Goal: Register for event/course

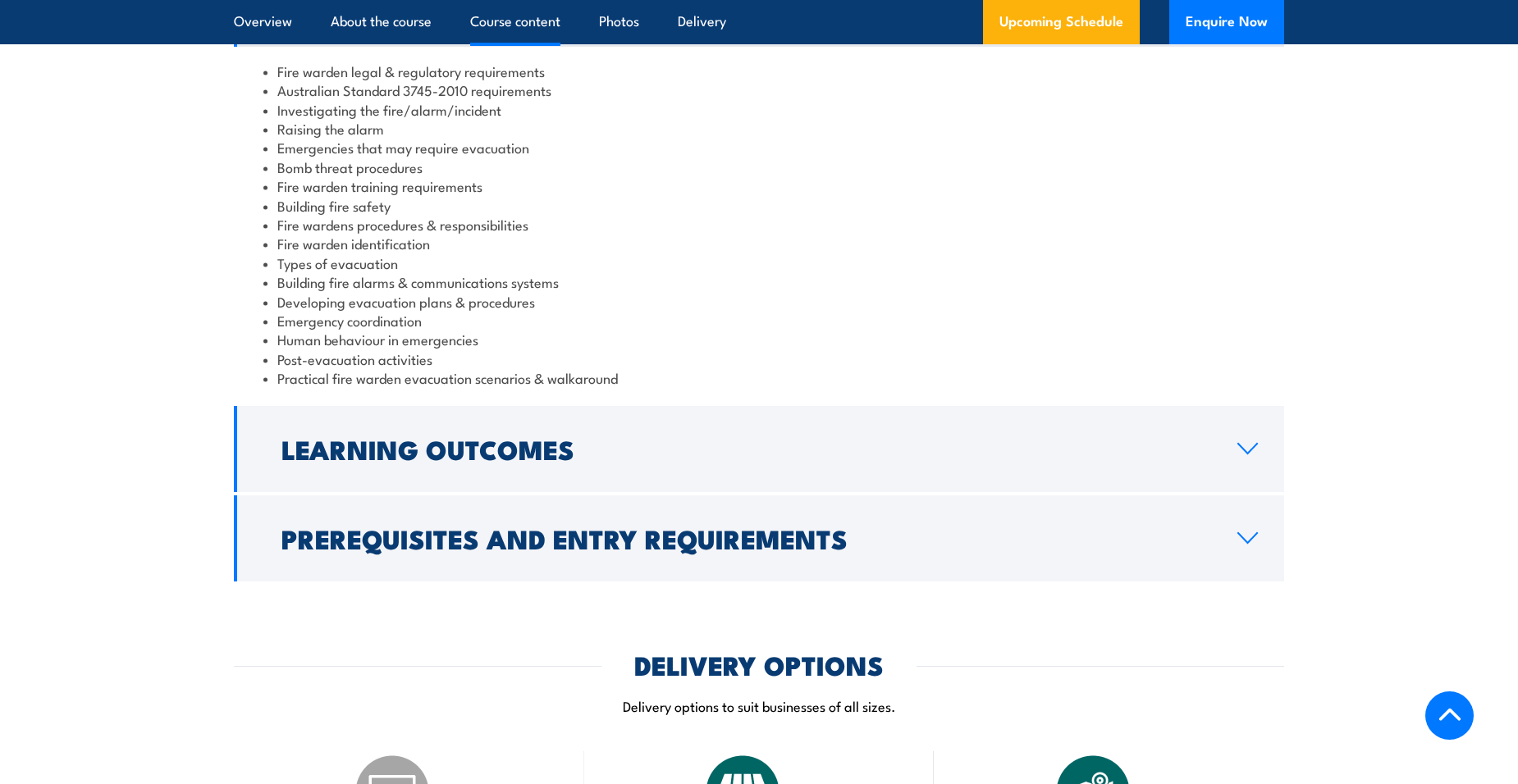
scroll to position [1804, 0]
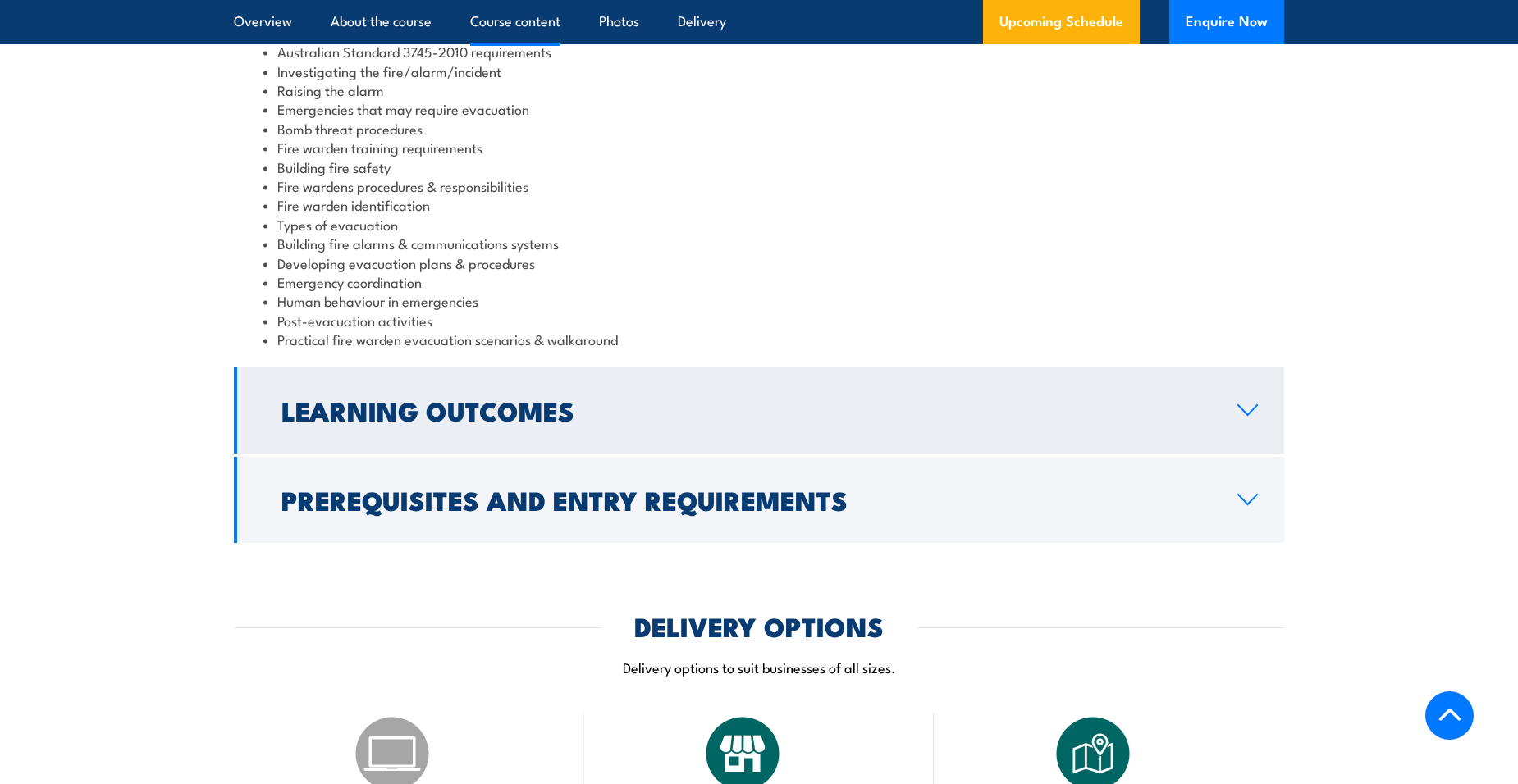
click at [1239, 414] on icon at bounding box center [1248, 410] width 23 height 13
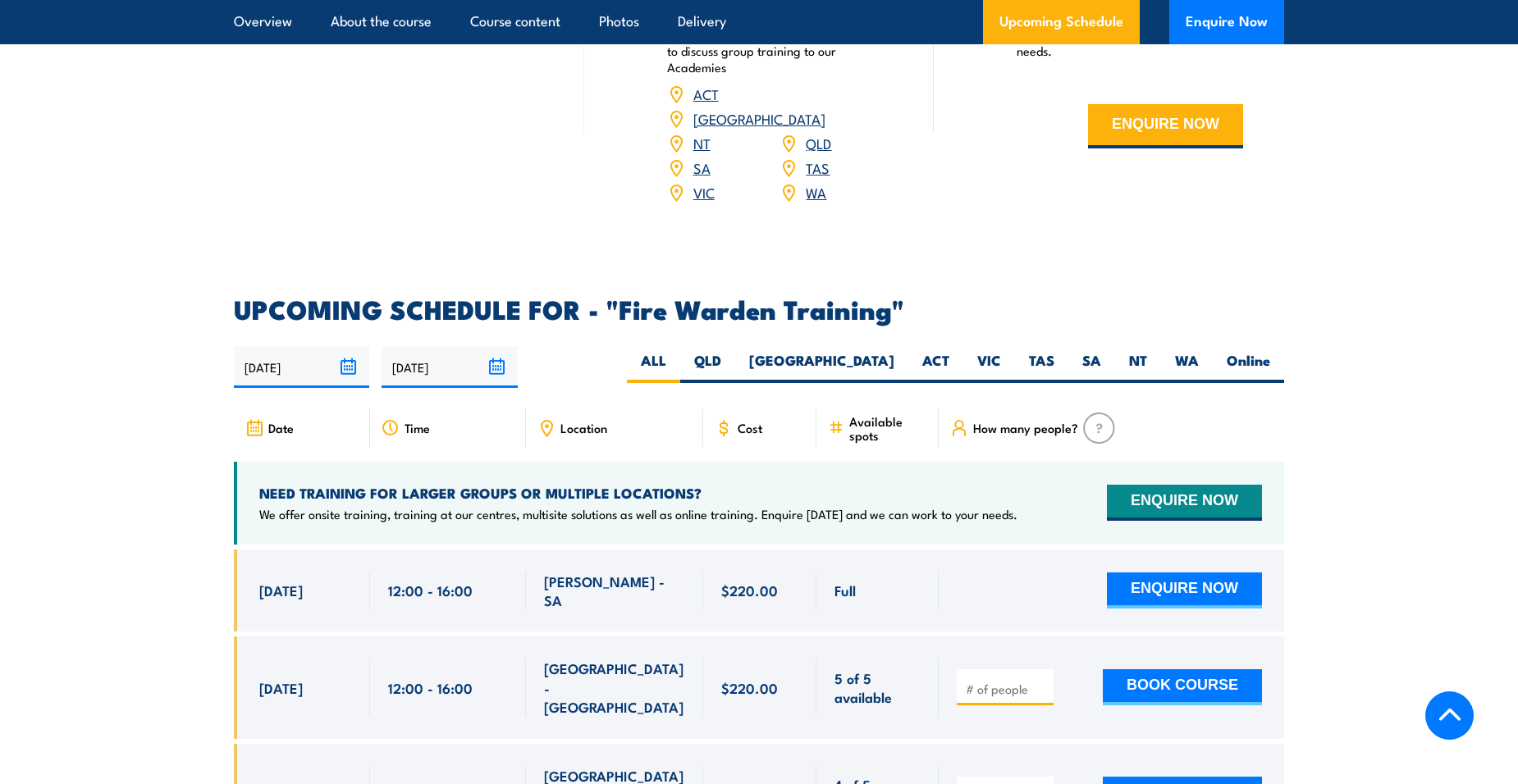
scroll to position [2543, 0]
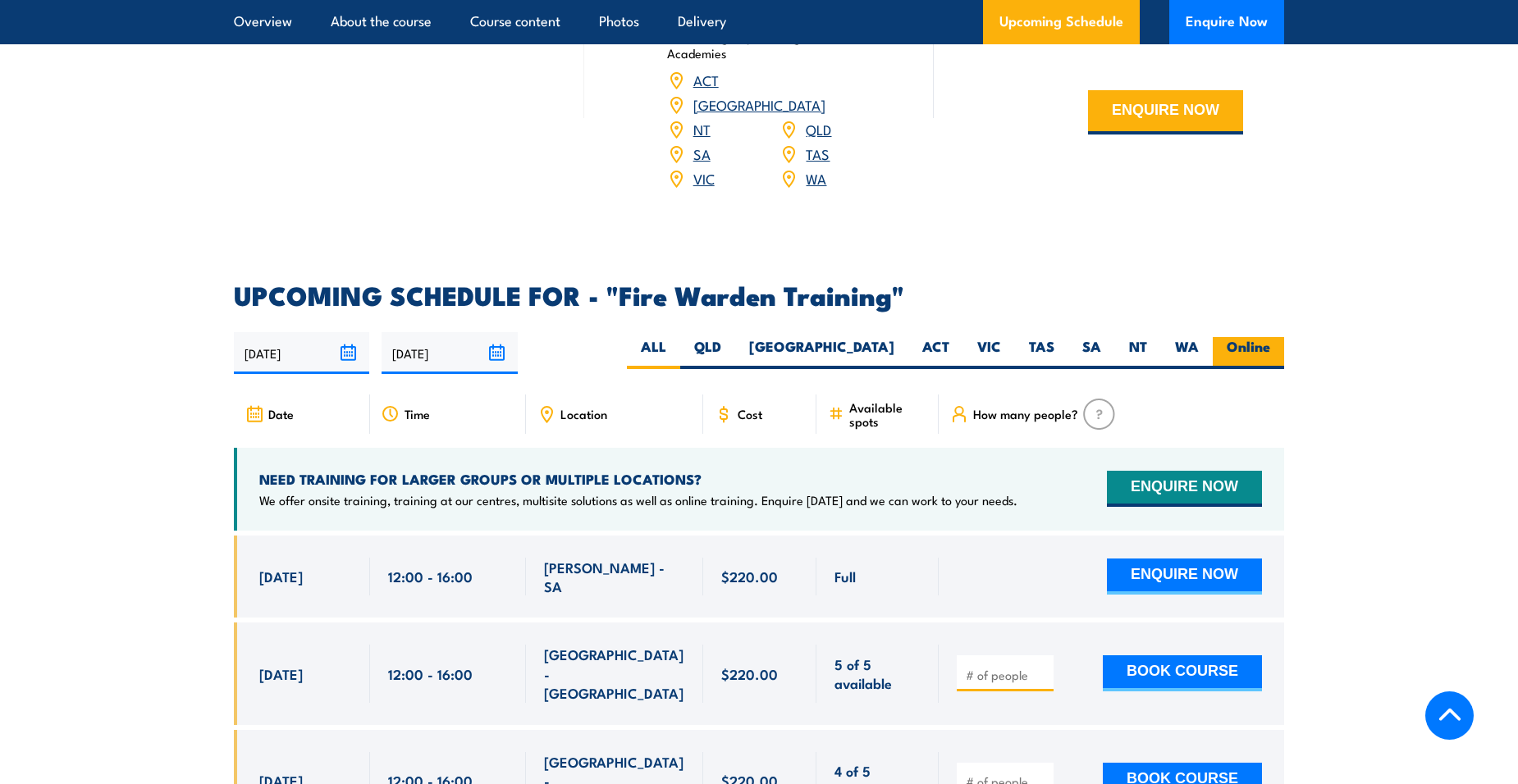
drag, startPoint x: 1236, startPoint y: 321, endPoint x: 1239, endPoint y: 343, distance: 22.2
click at [1236, 337] on label "Online" at bounding box center [1248, 353] width 71 height 32
click at [1270, 337] on input "Online" at bounding box center [1275, 342] width 10 height 10
radio input "true"
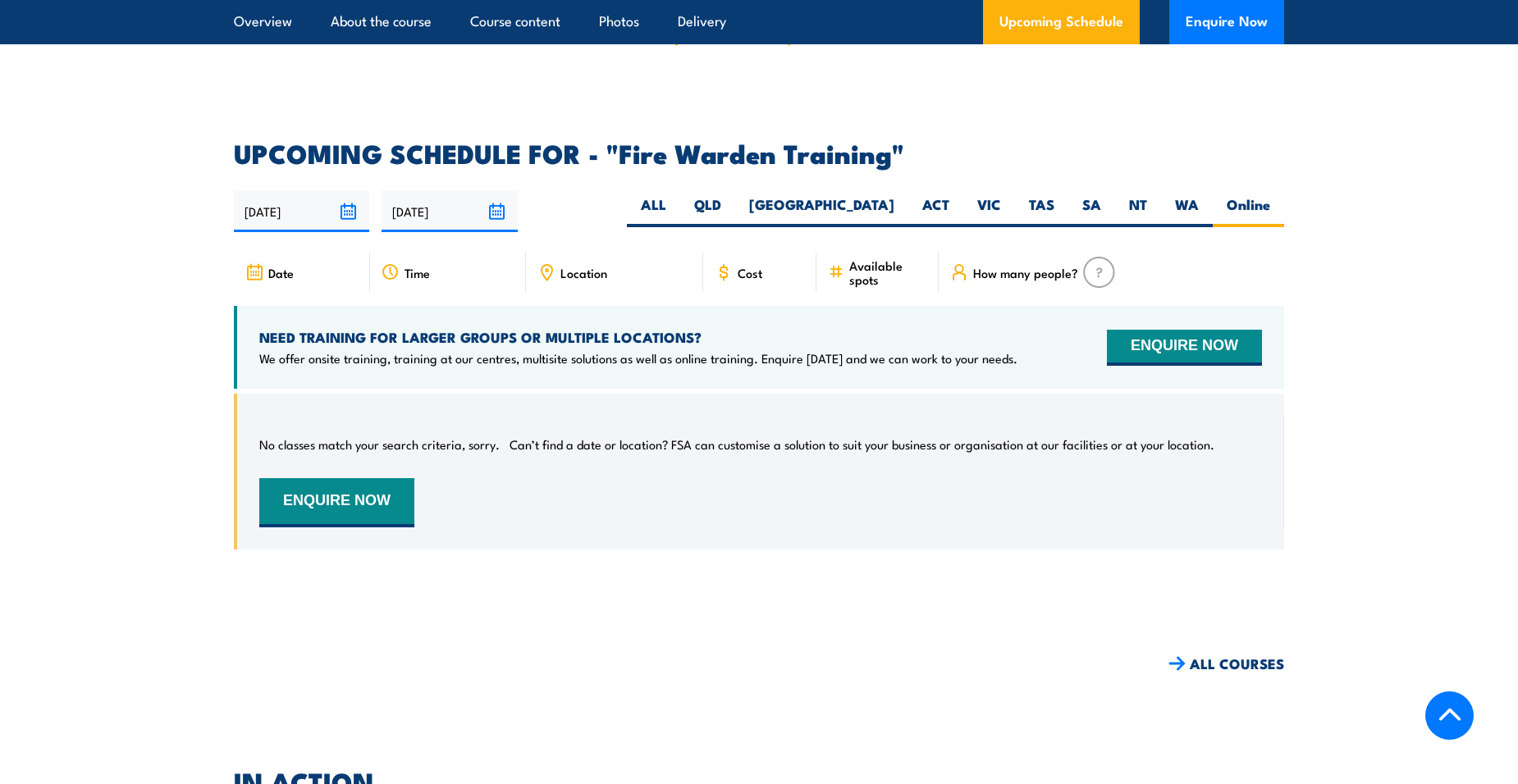
scroll to position [2804, 0]
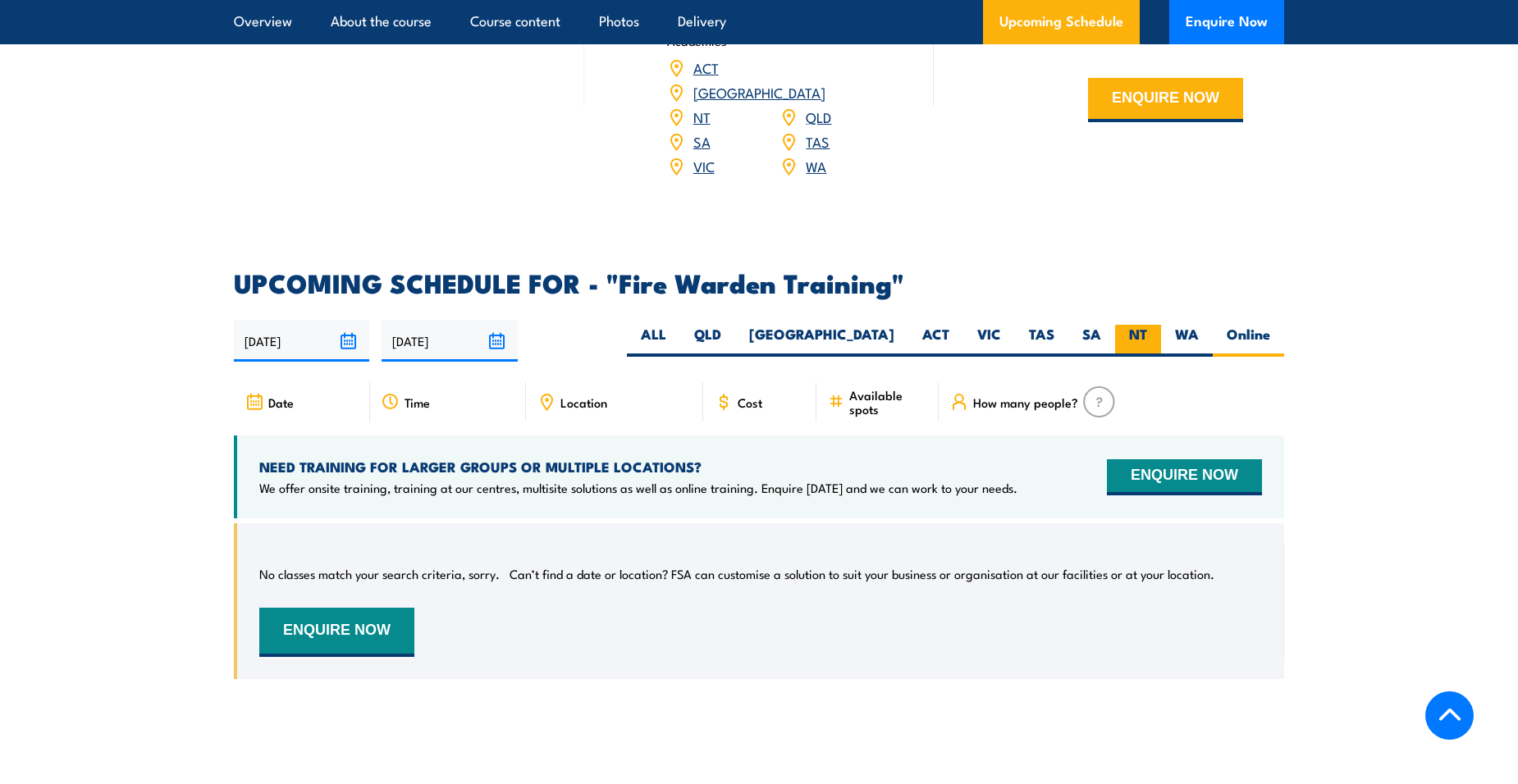
click at [1140, 325] on label "NT" at bounding box center [1138, 340] width 46 height 32
click at [1147, 325] on input "NT" at bounding box center [1152, 330] width 10 height 10
radio input "true"
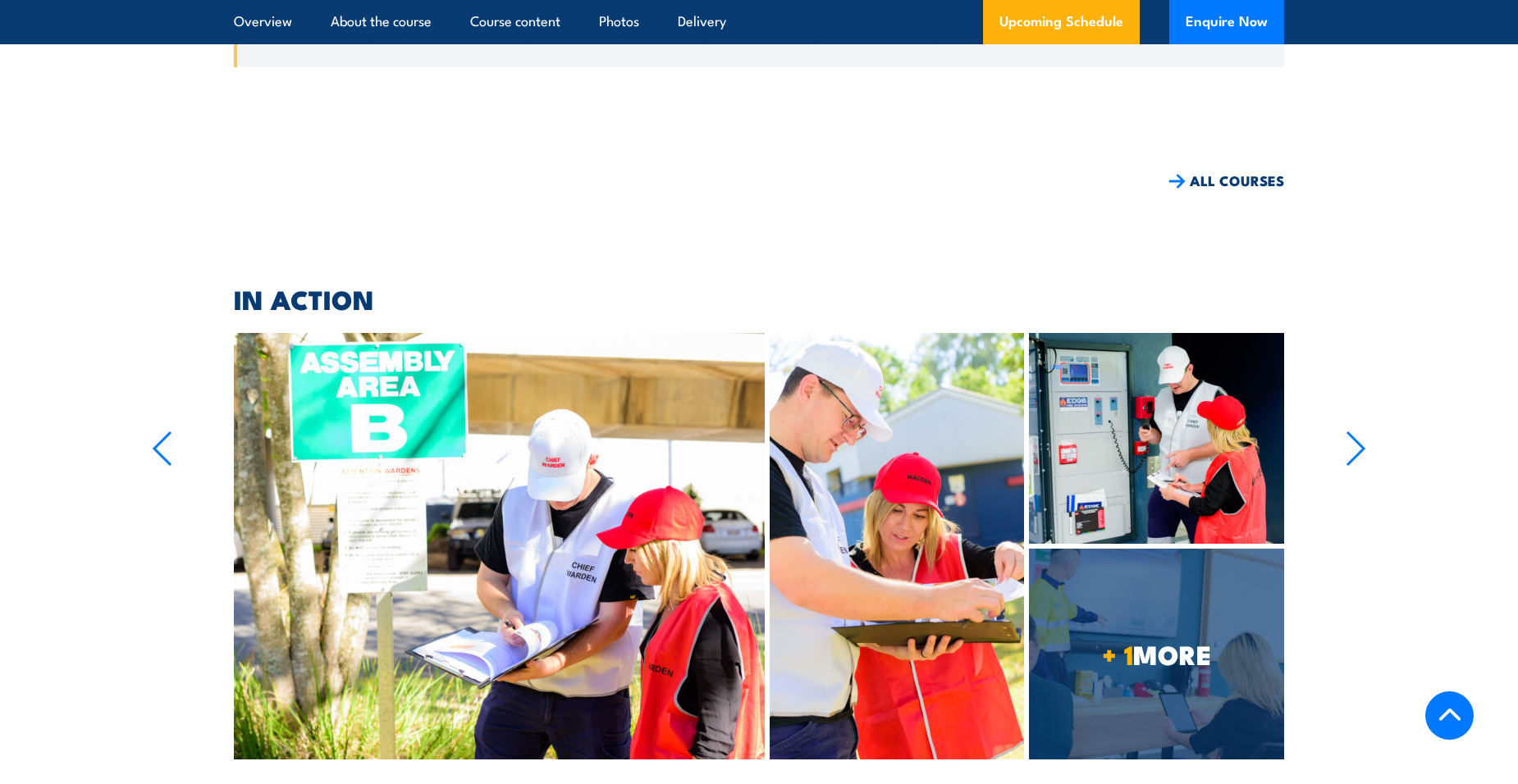
scroll to position [4117, 0]
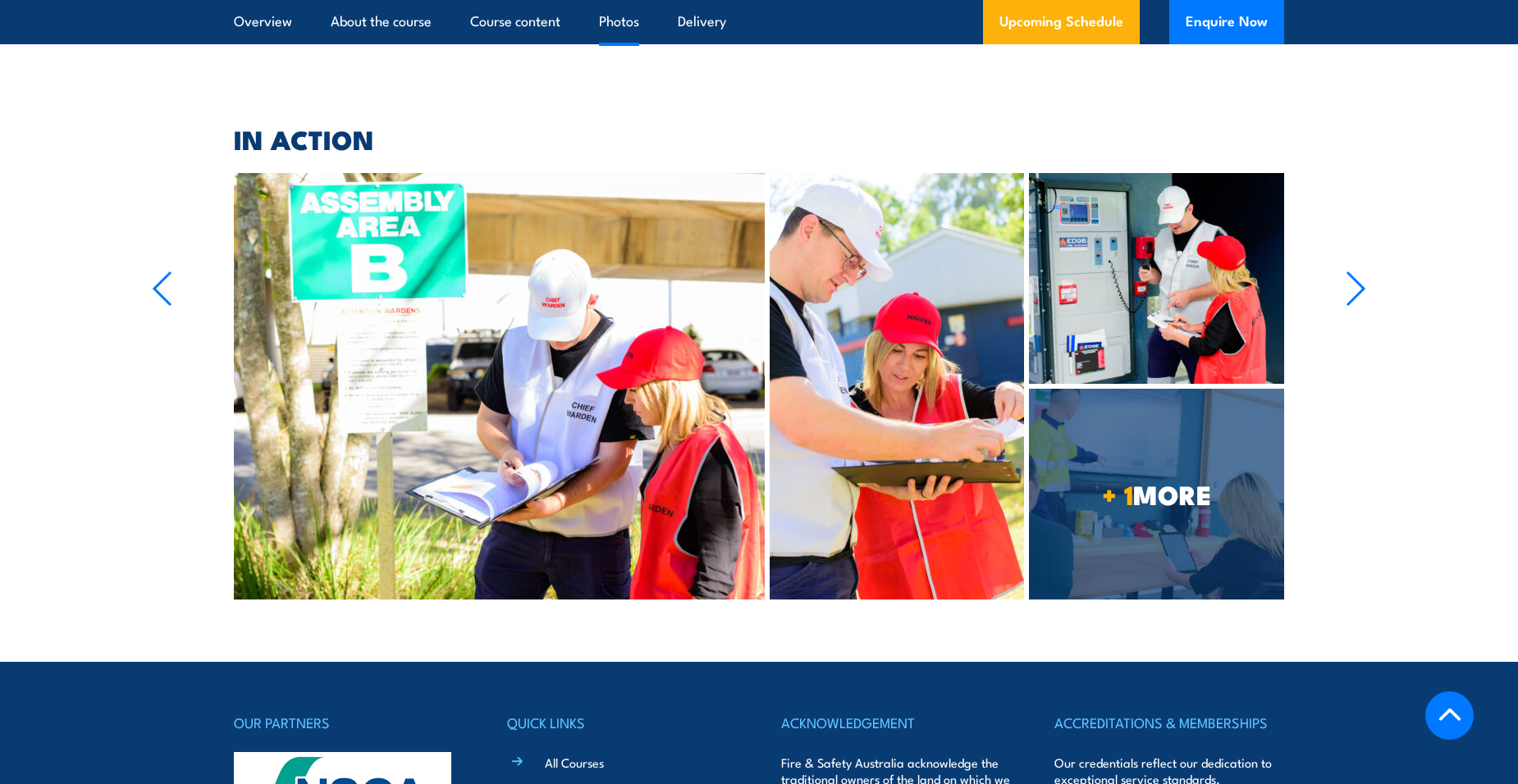
click at [1356, 270] on icon "button" at bounding box center [1356, 288] width 21 height 36
click at [1359, 272] on icon "button" at bounding box center [1355, 288] width 16 height 33
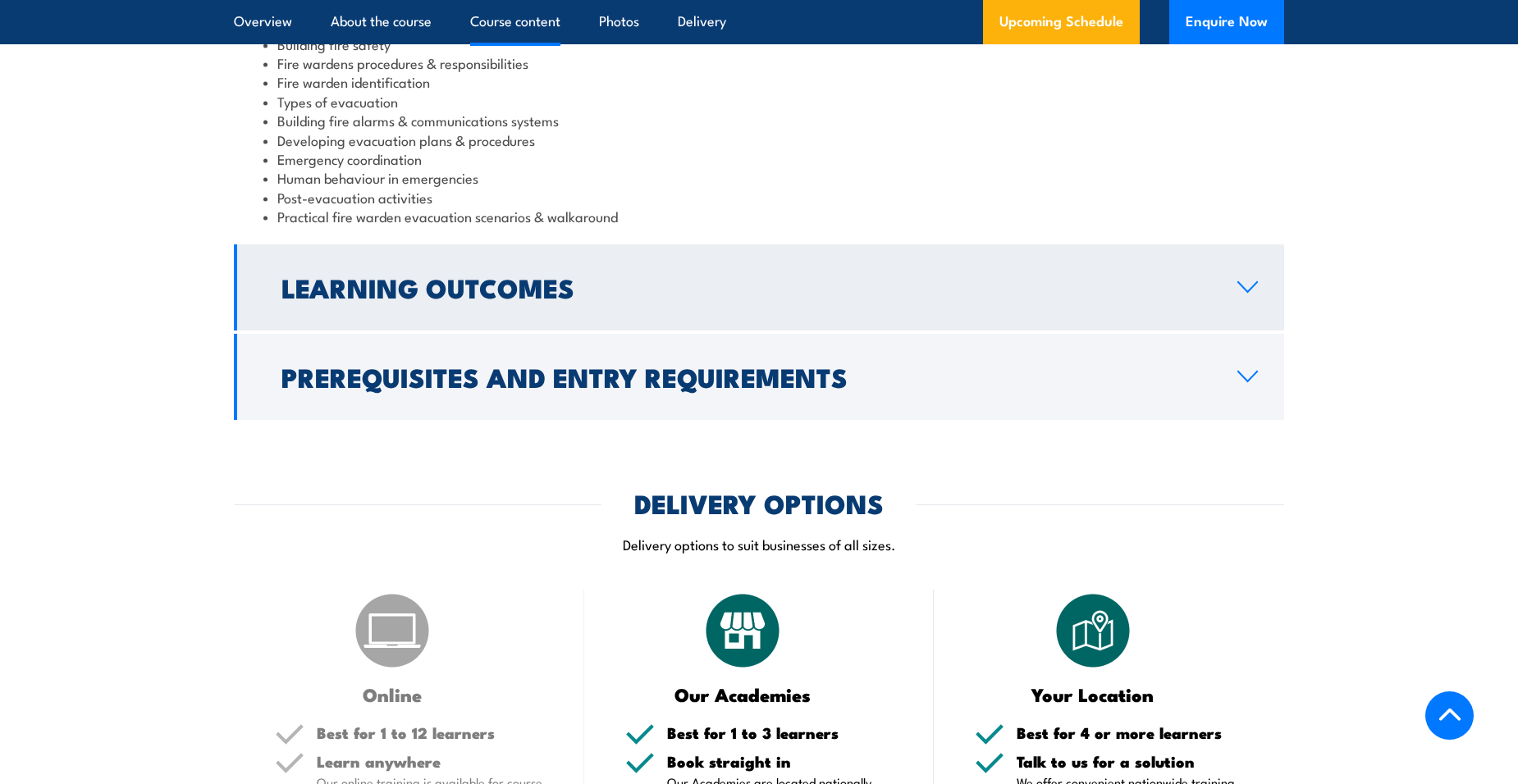
scroll to position [1901, 0]
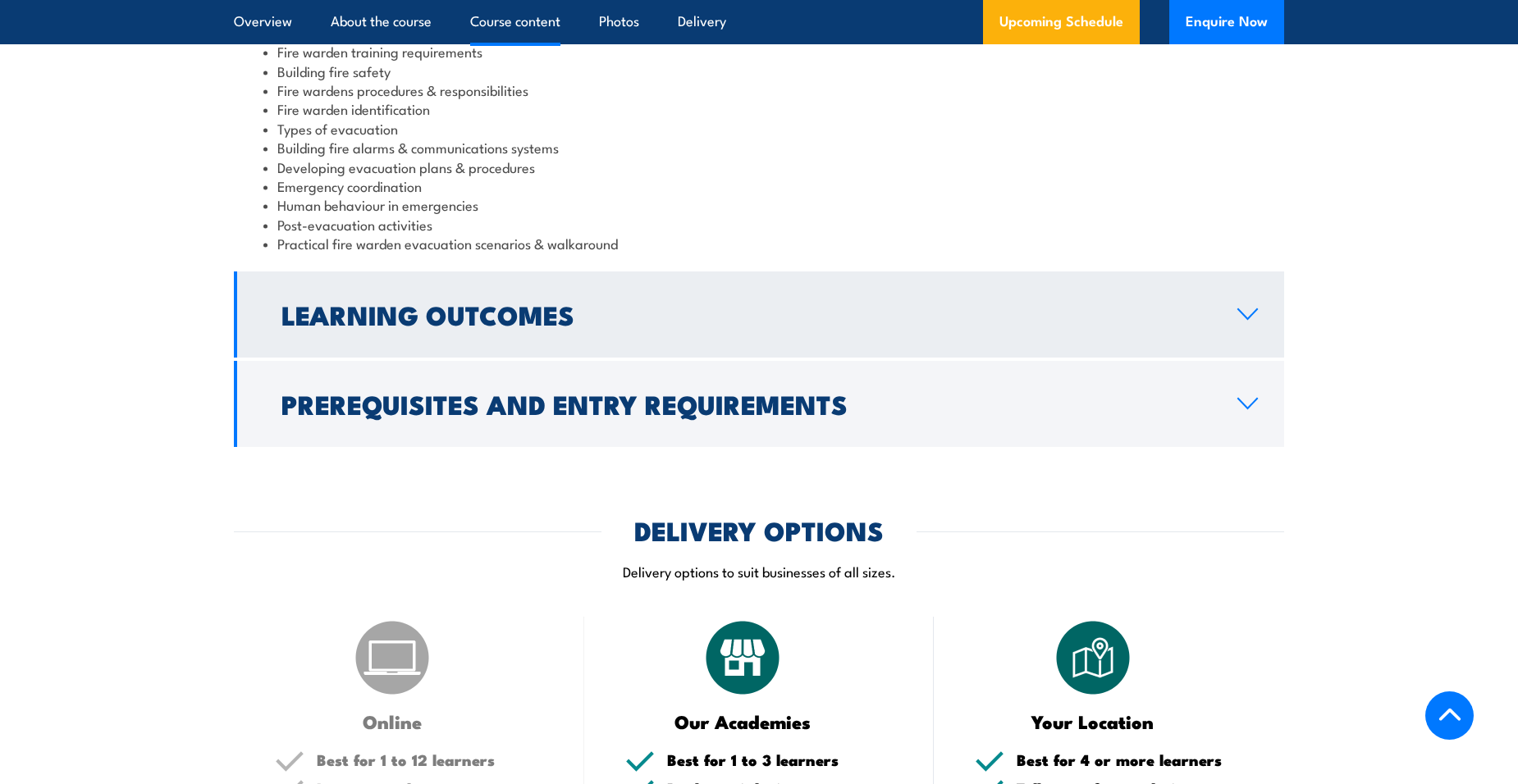
click at [1242, 321] on icon at bounding box center [1248, 314] width 23 height 13
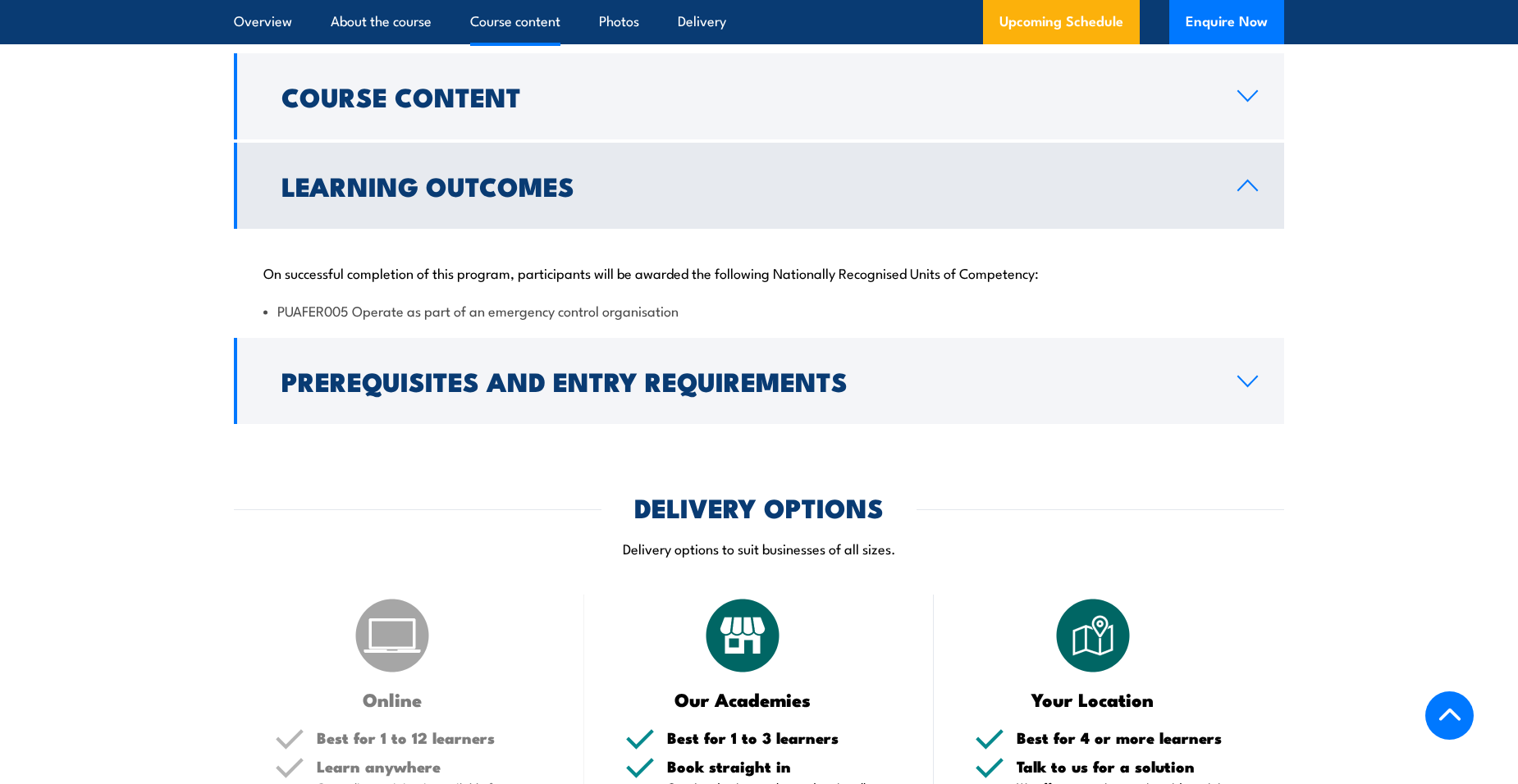
scroll to position [1661, 0]
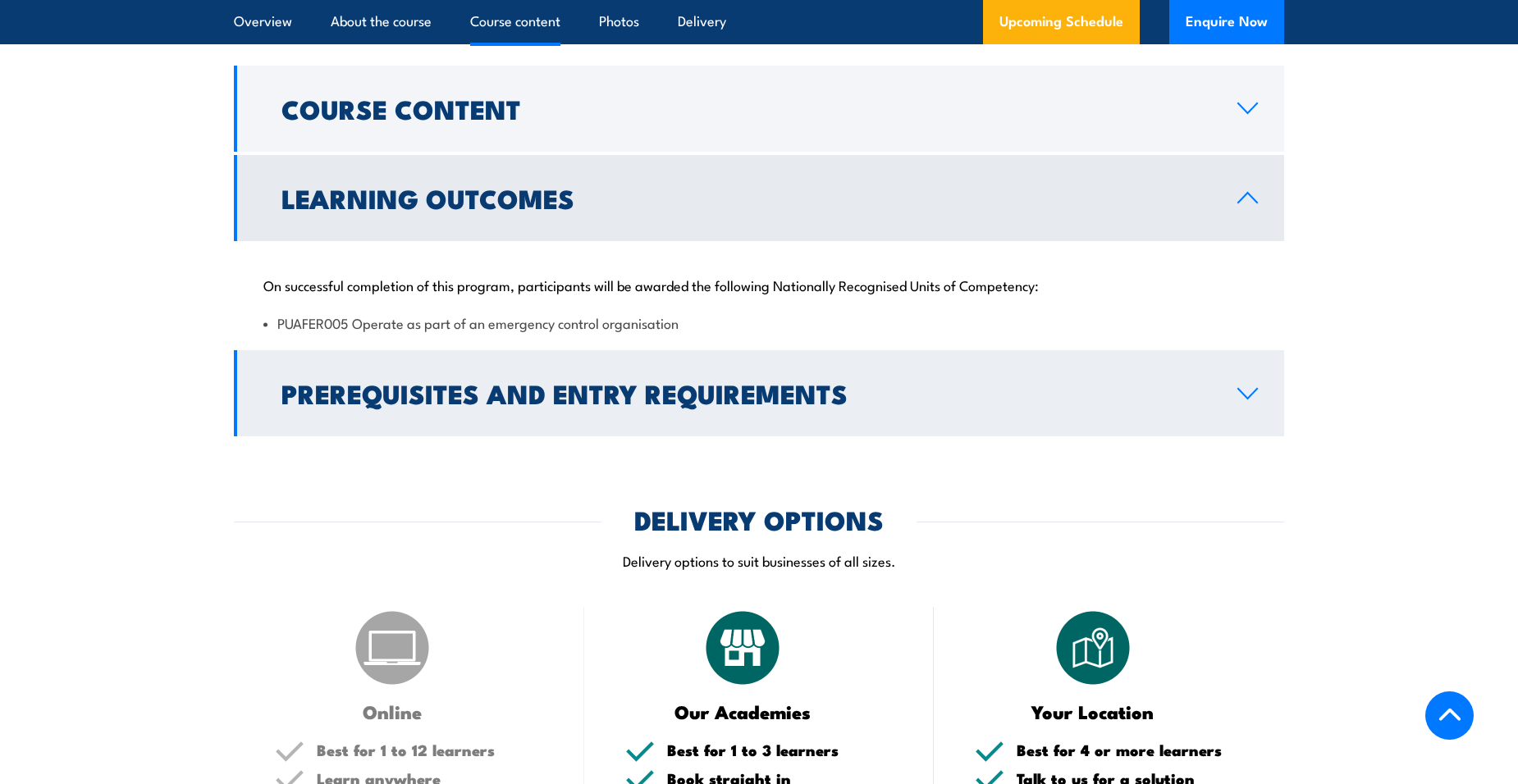
click at [1254, 405] on link "Prerequisites and Entry Requirements" at bounding box center [759, 392] width 1050 height 86
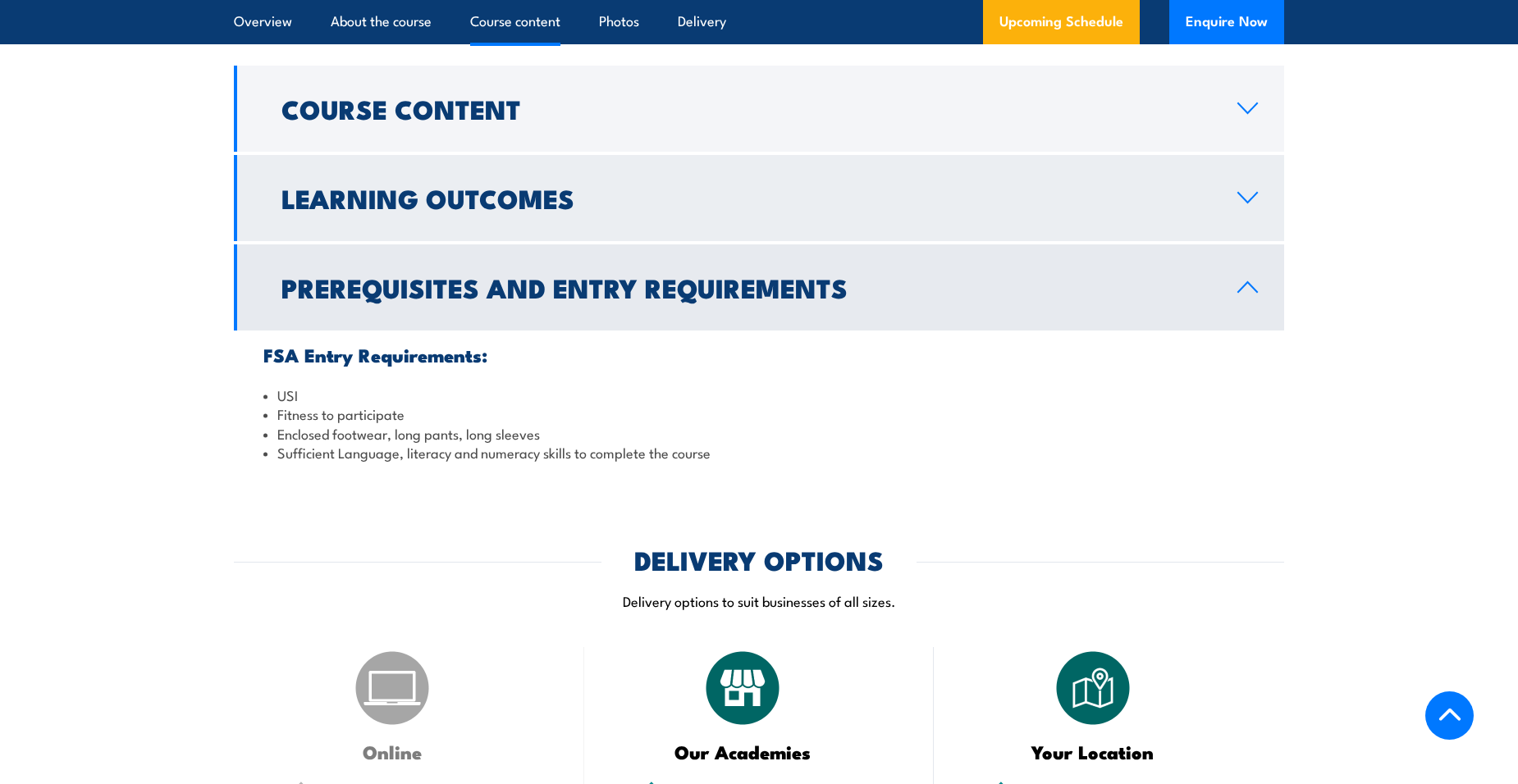
click at [1244, 195] on icon at bounding box center [1248, 198] width 23 height 13
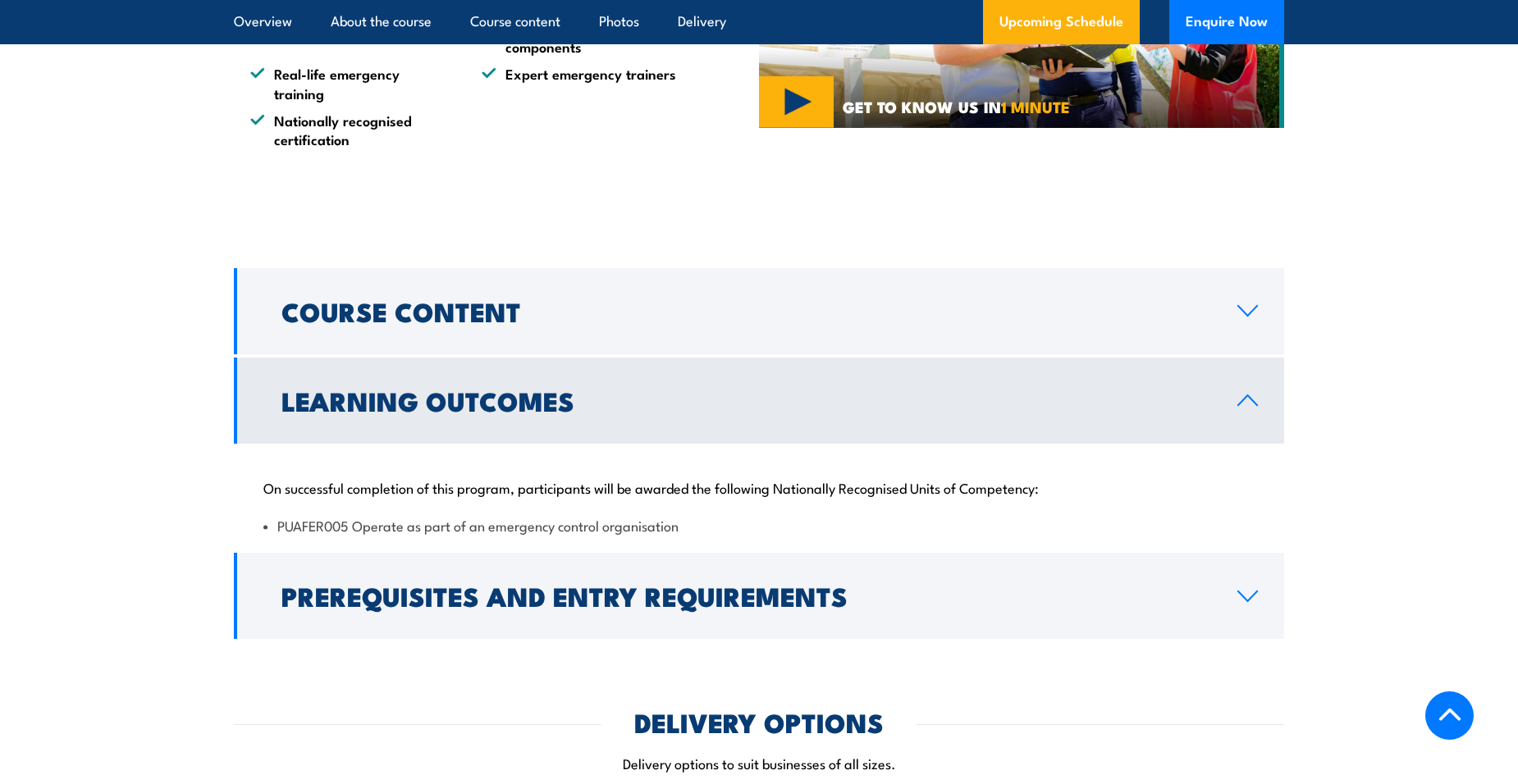
scroll to position [1497, 0]
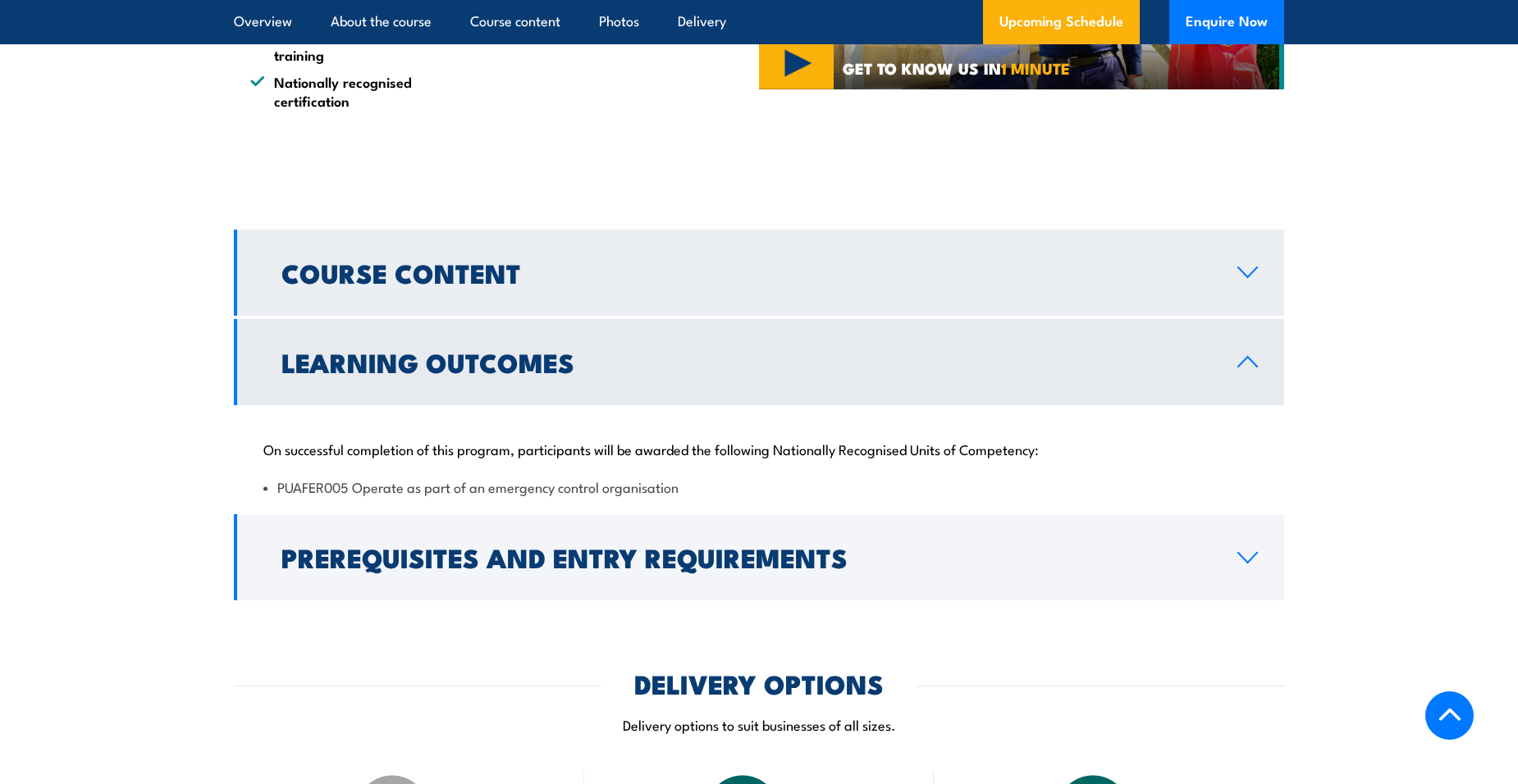
click at [1242, 274] on icon at bounding box center [1248, 272] width 23 height 13
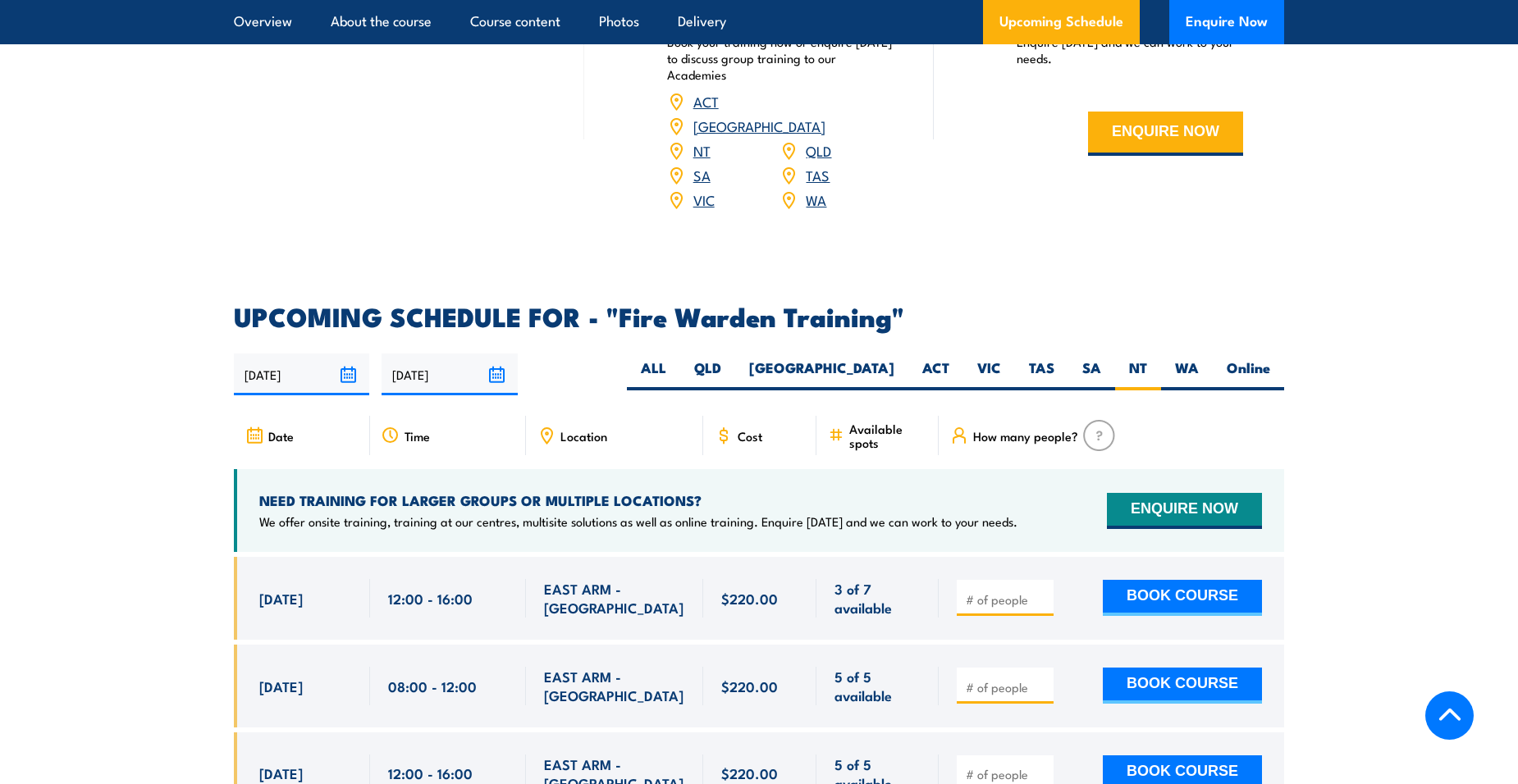
scroll to position [2809, 0]
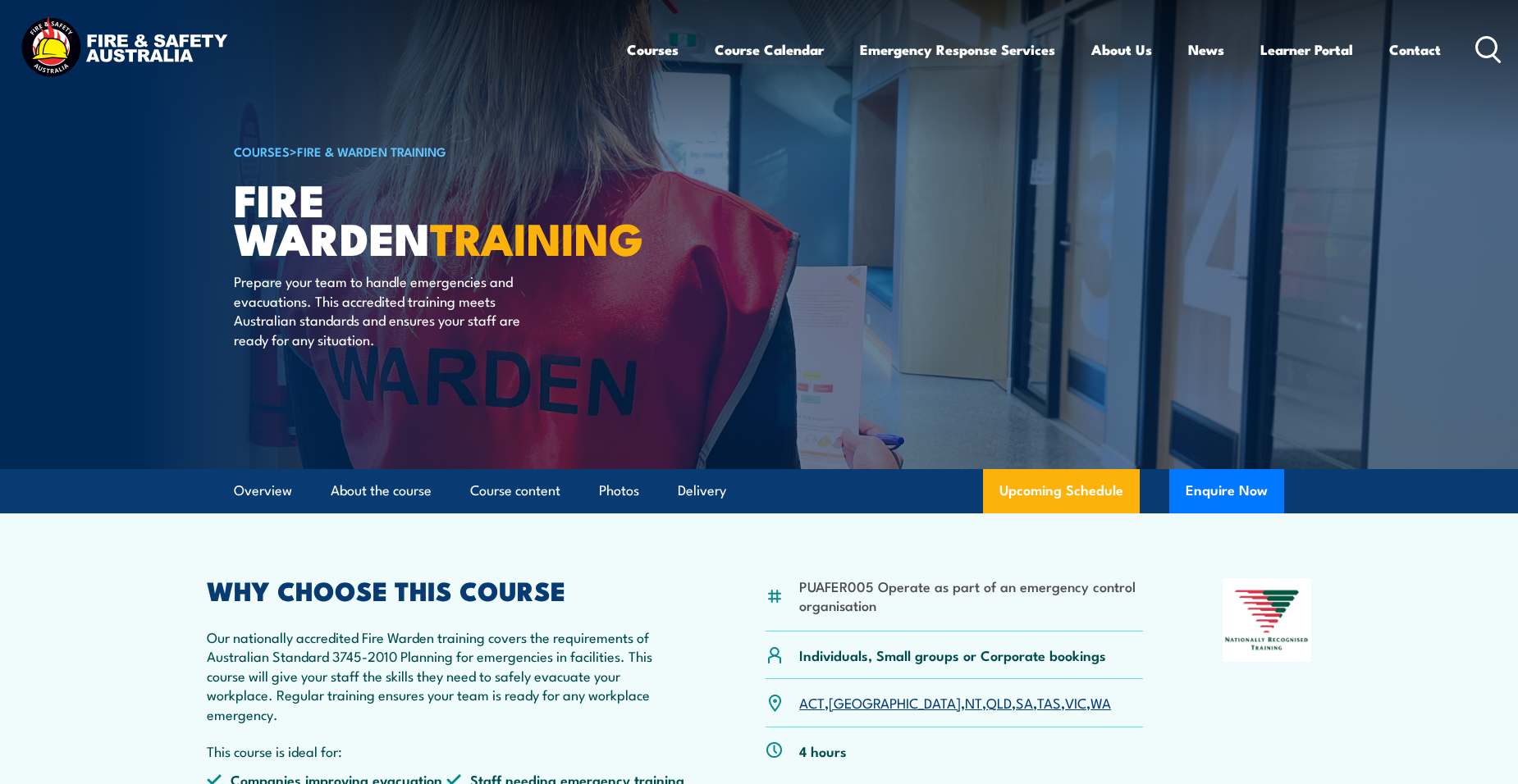
scroll to position [0, 0]
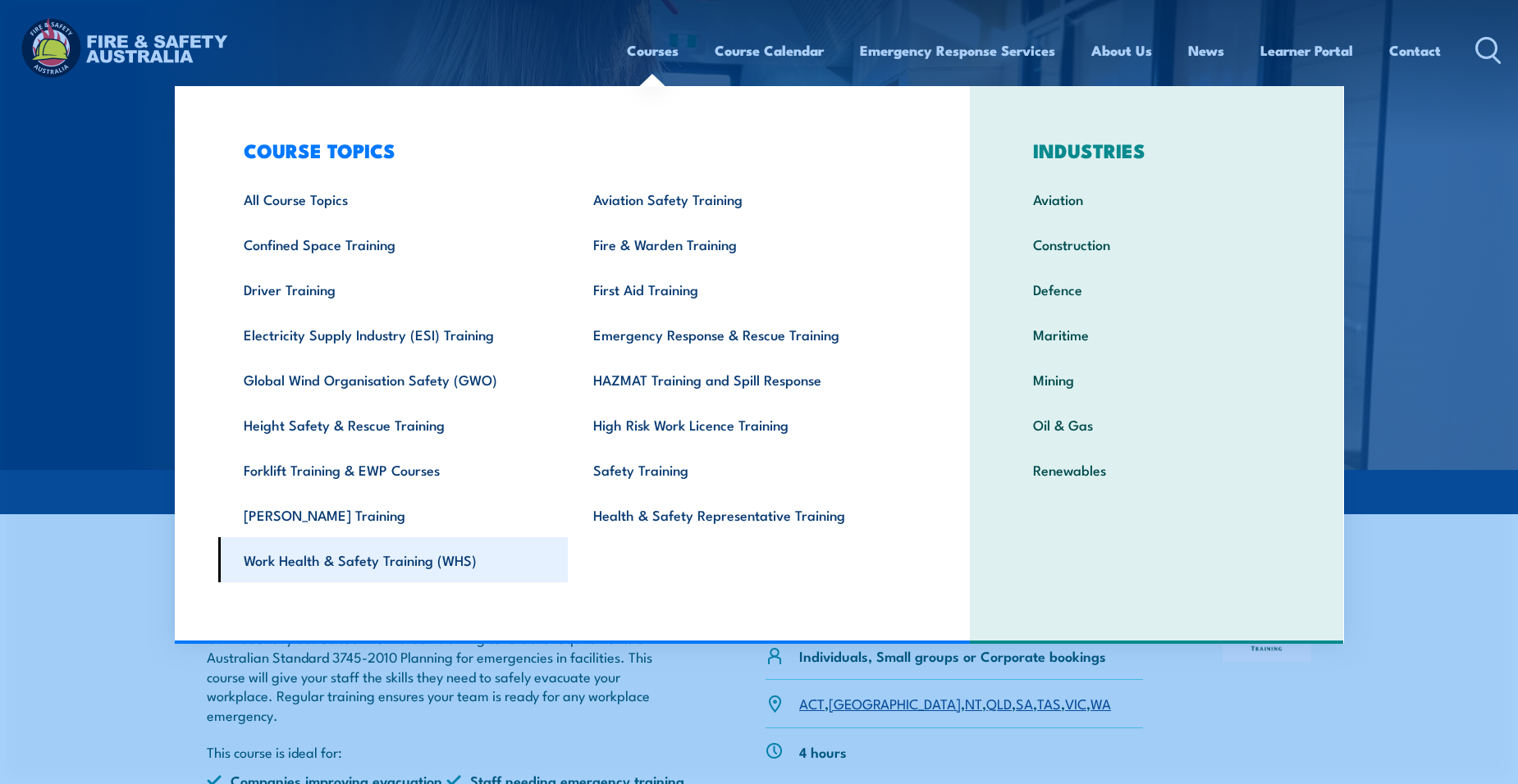
click at [386, 562] on link "Work Health & Safety Training (WHS)" at bounding box center [393, 560] width 350 height 45
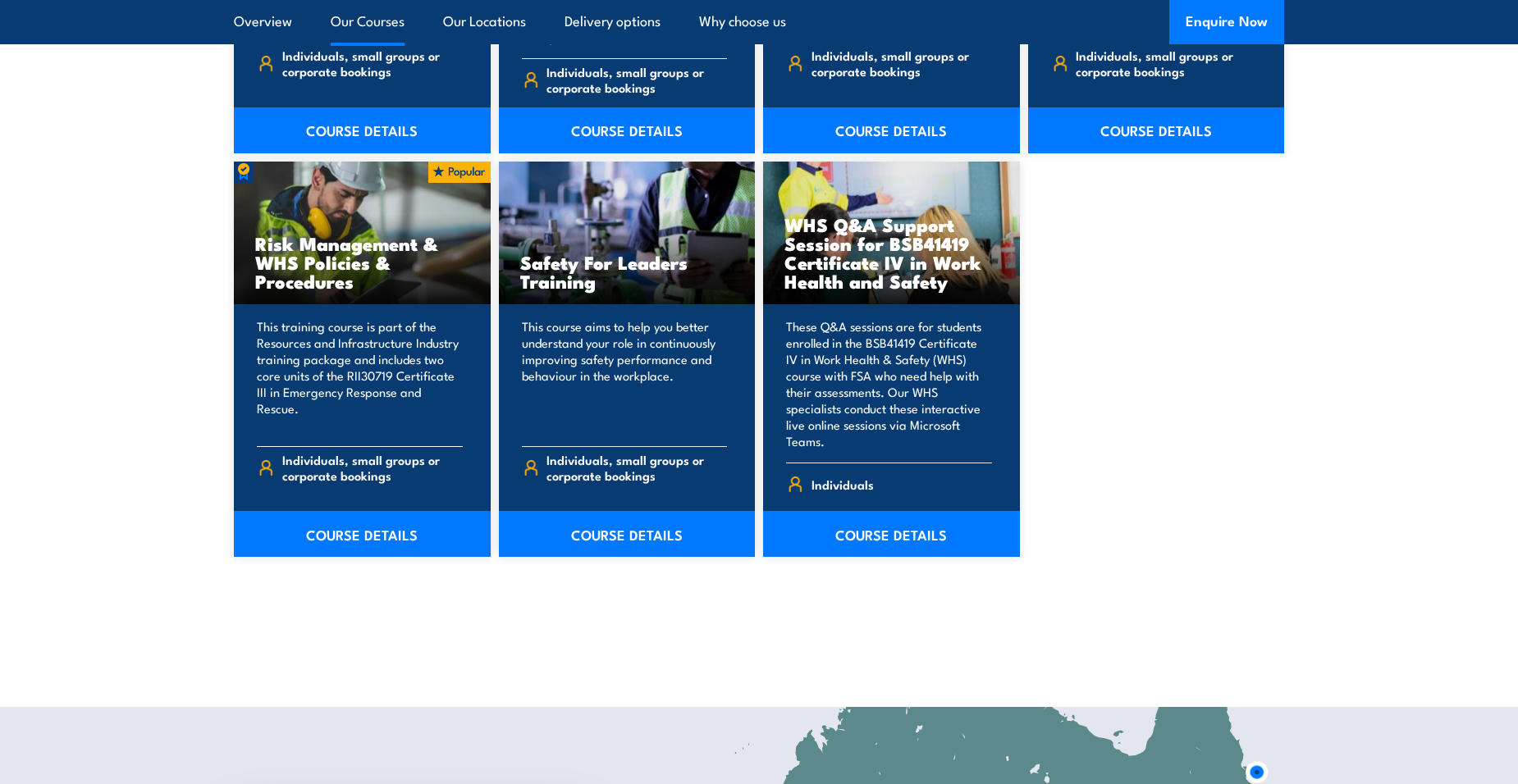
scroll to position [1641, 0]
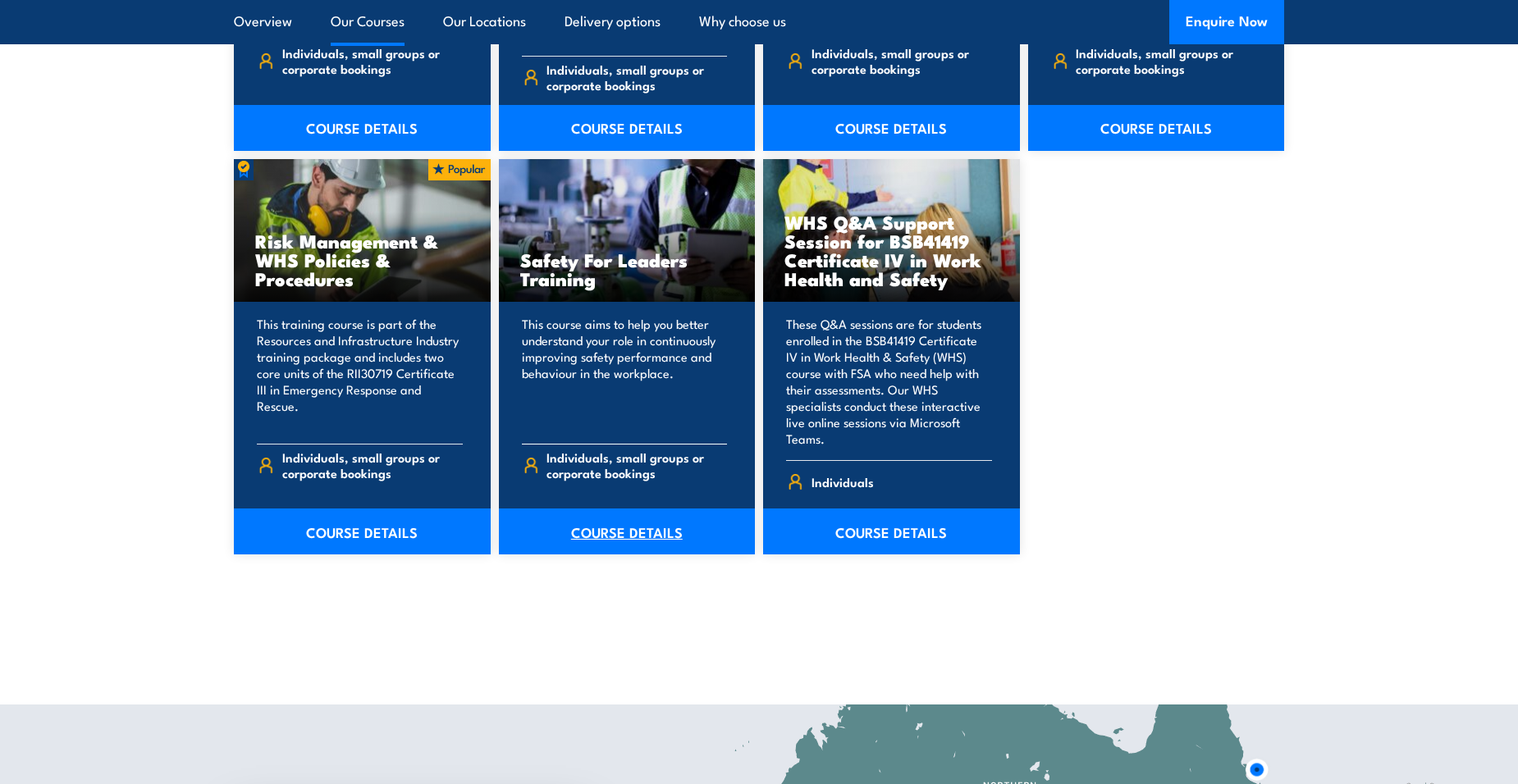
click at [641, 509] on link "COURSE DETAILS" at bounding box center [627, 531] width 256 height 46
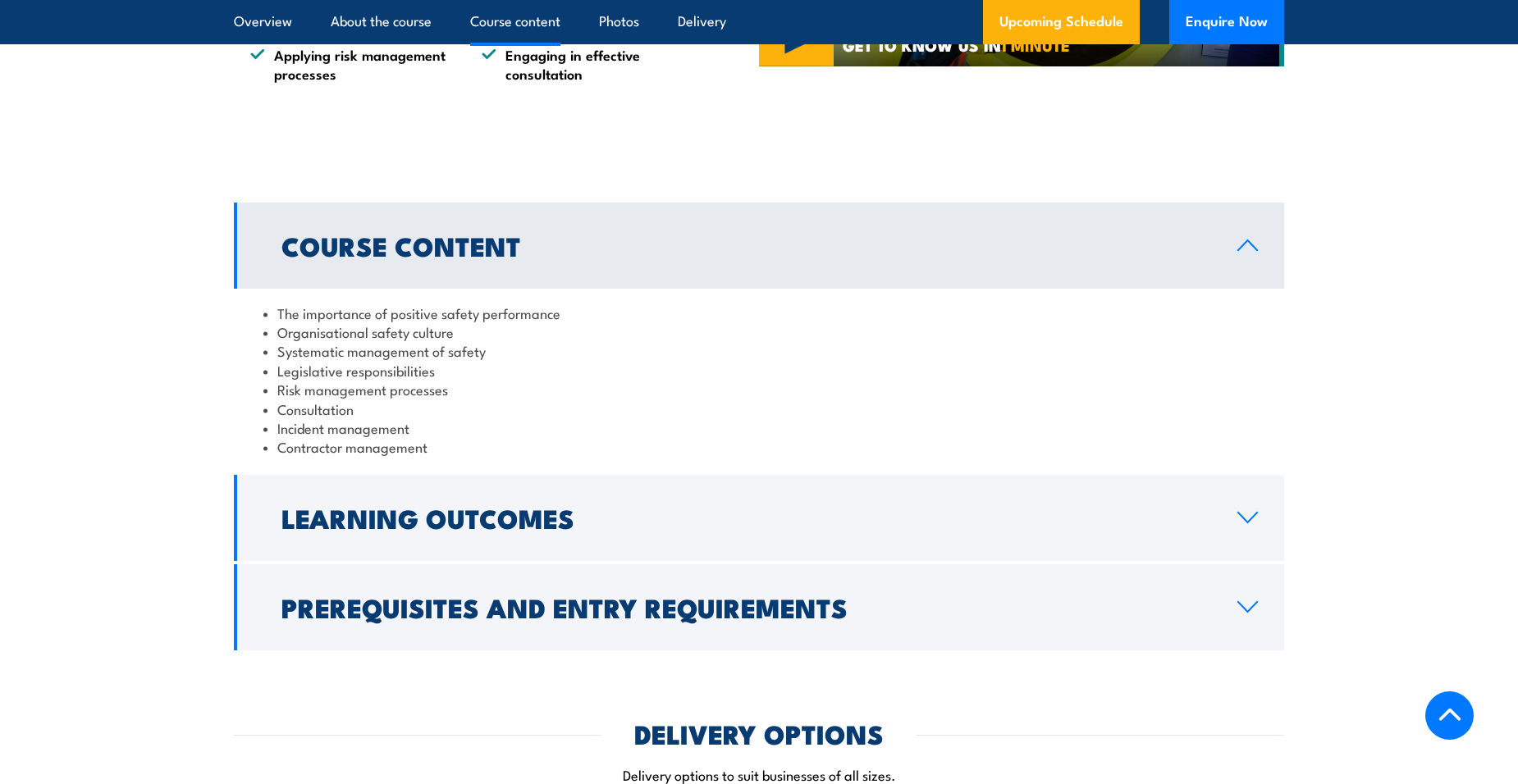
scroll to position [1312, 0]
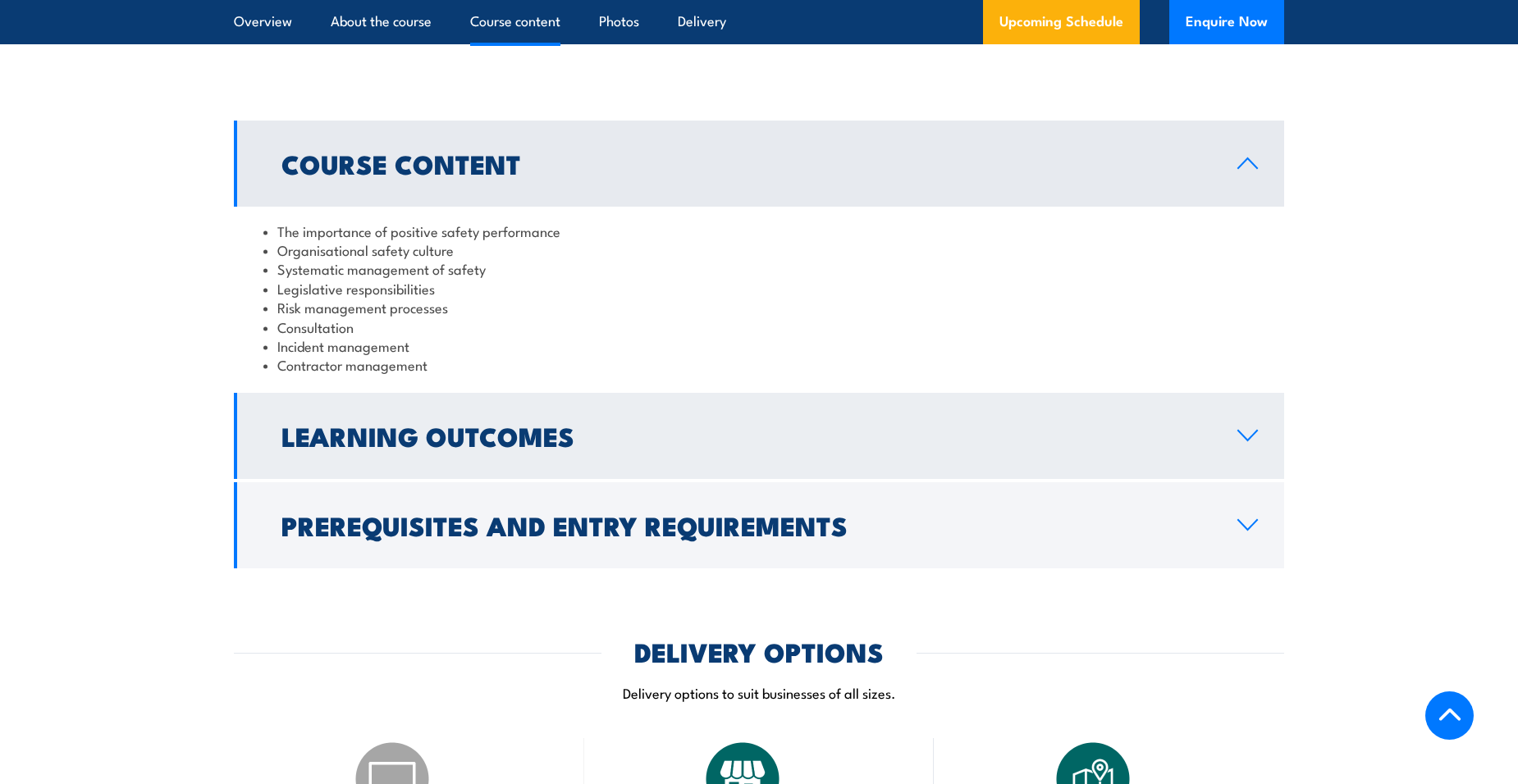
click at [1249, 440] on icon at bounding box center [1248, 435] width 23 height 13
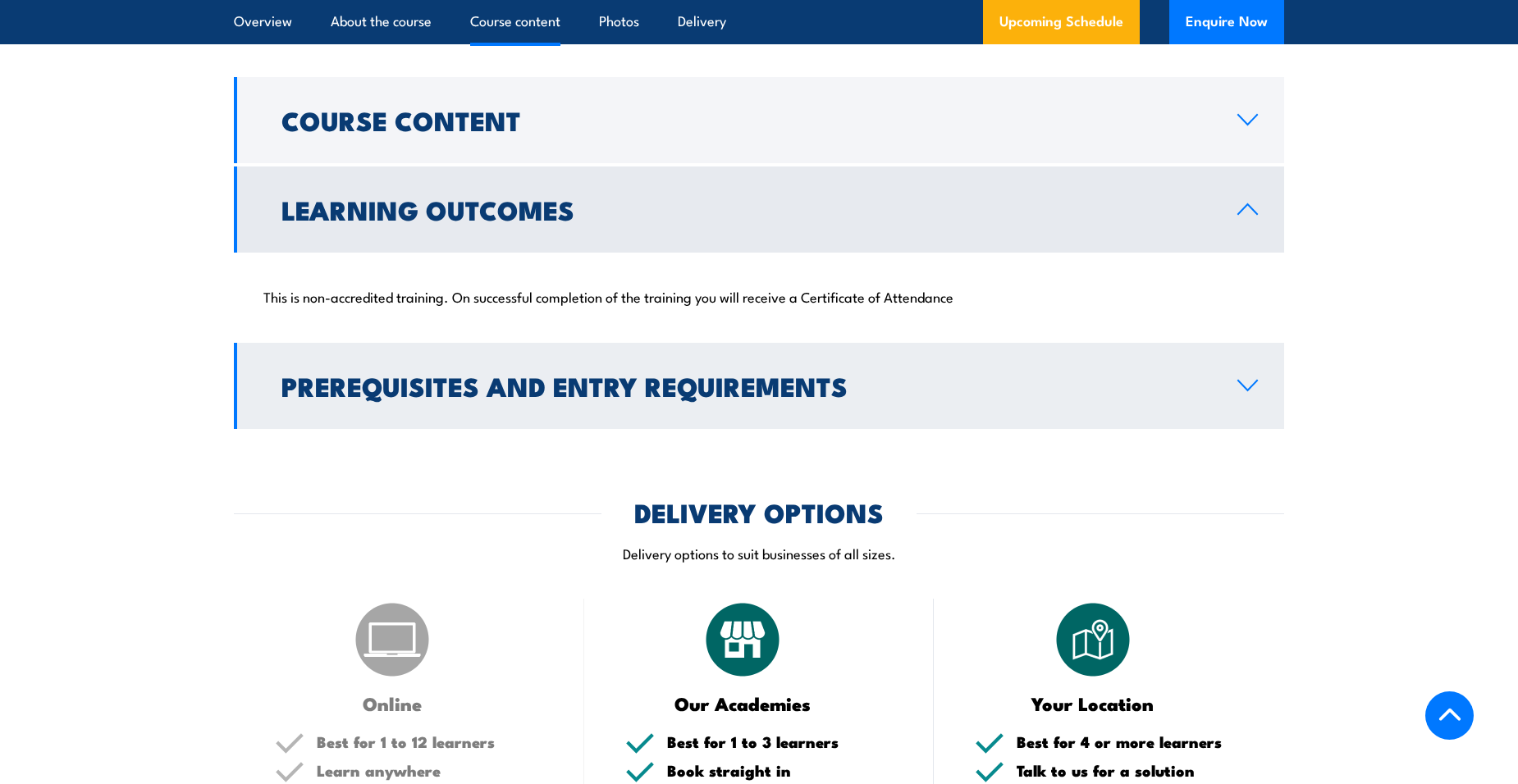
scroll to position [1395, 0]
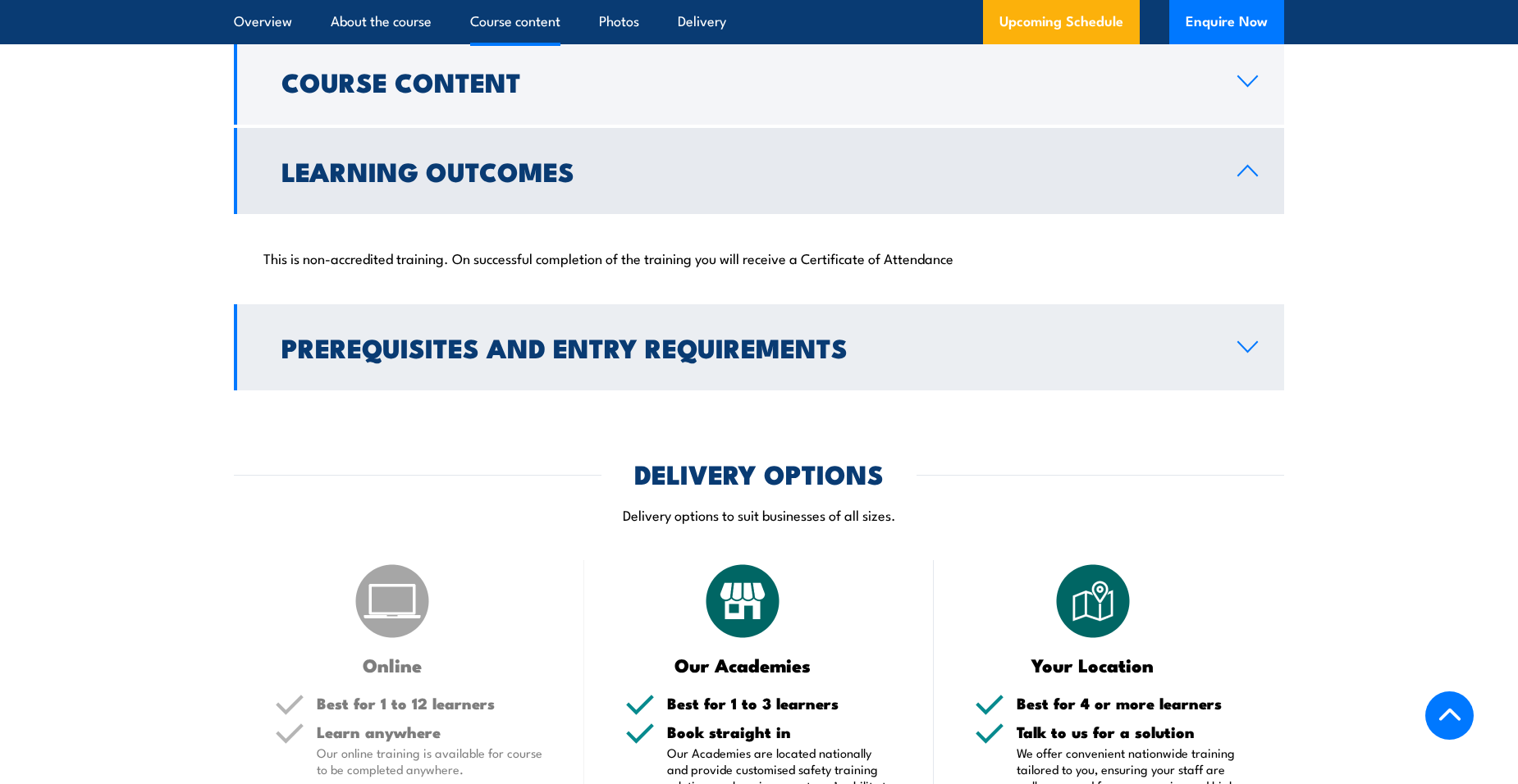
drag, startPoint x: 1251, startPoint y: 349, endPoint x: 1242, endPoint y: 349, distance: 9.0
click at [1252, 349] on icon at bounding box center [1248, 347] width 23 height 13
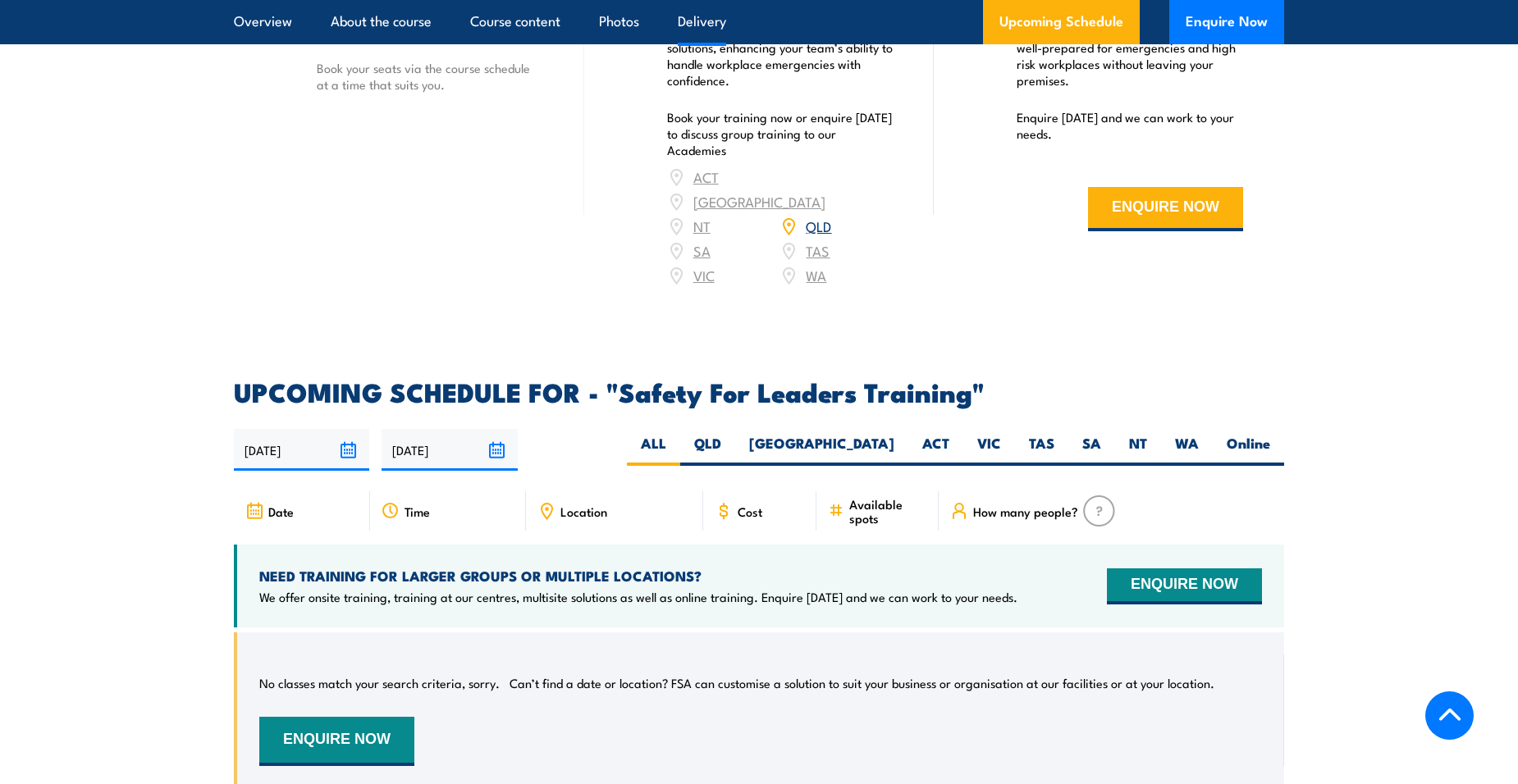
scroll to position [2297, 0]
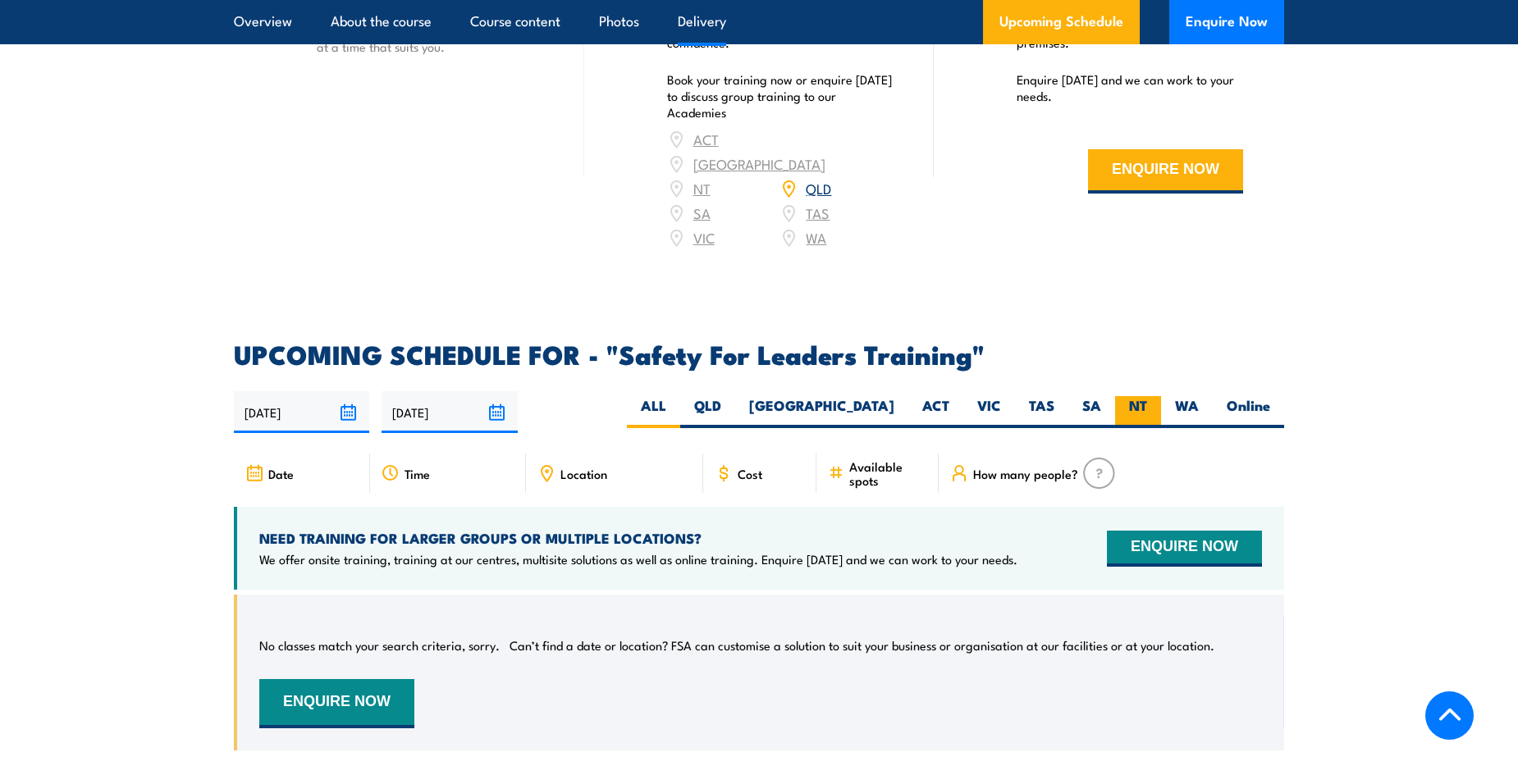
click at [1150, 396] on label "NT" at bounding box center [1138, 411] width 46 height 32
click at [1150, 396] on input "NT" at bounding box center [1152, 401] width 10 height 10
radio input "true"
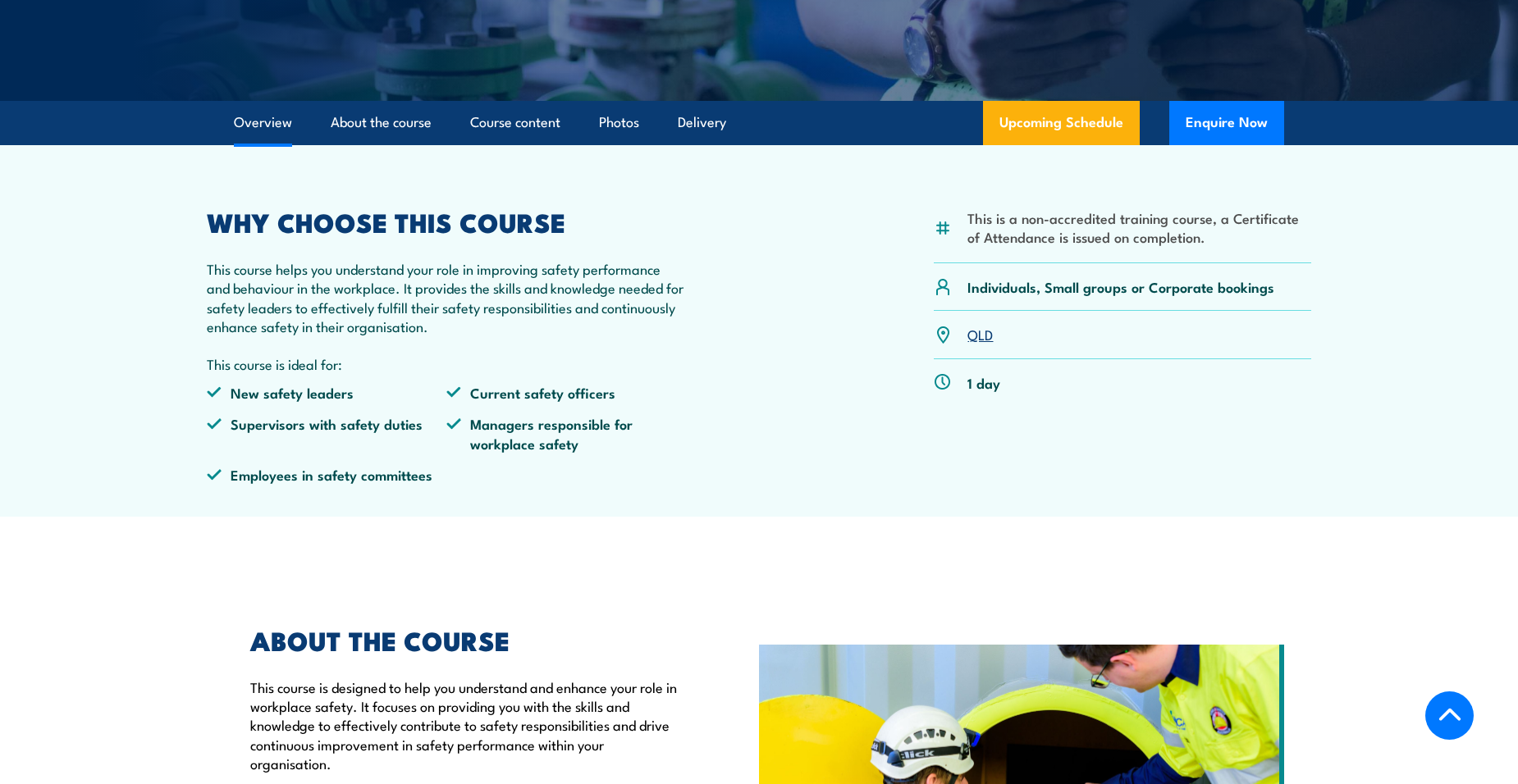
scroll to position [123, 0]
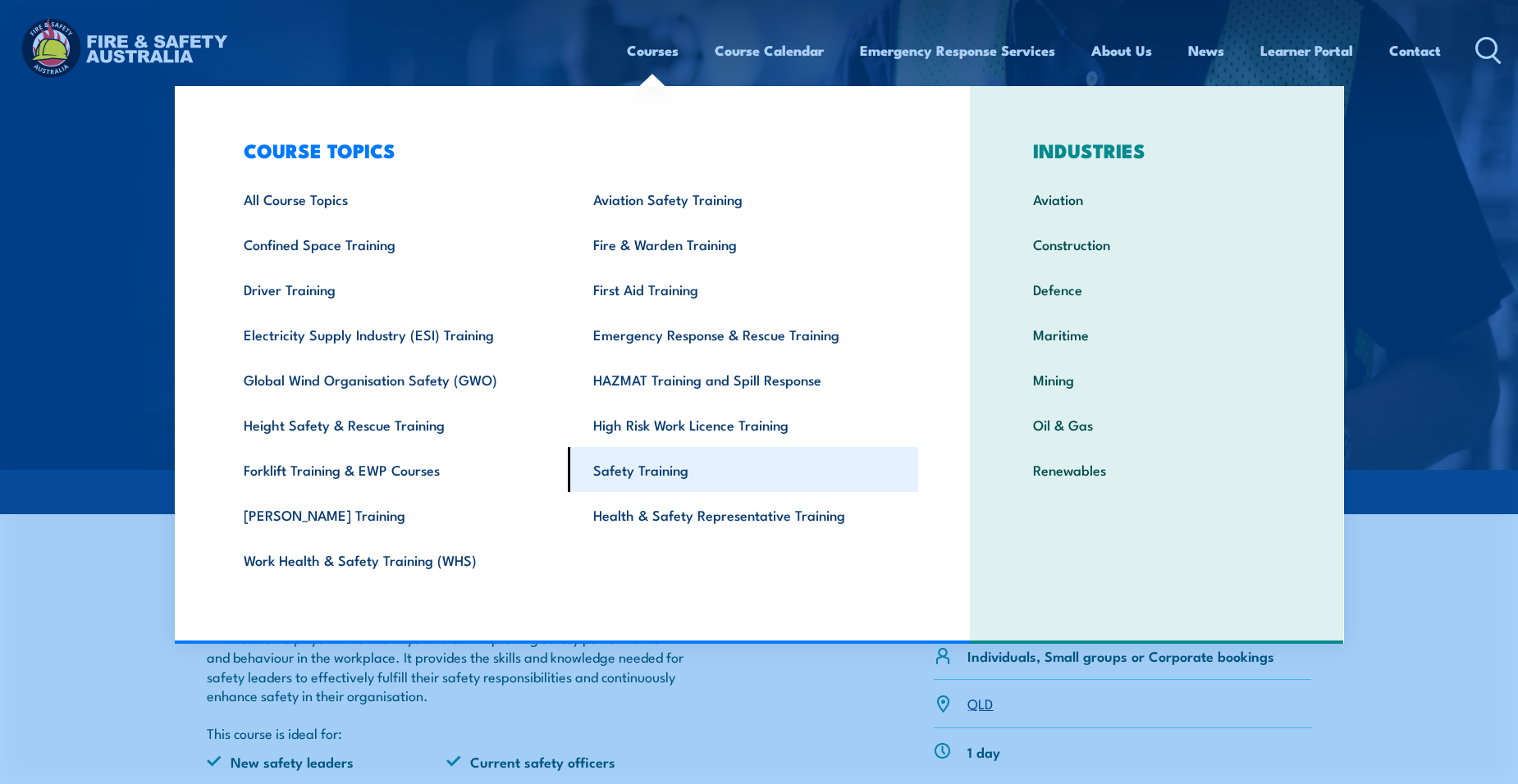
click at [652, 468] on link "Safety Training" at bounding box center [743, 470] width 350 height 45
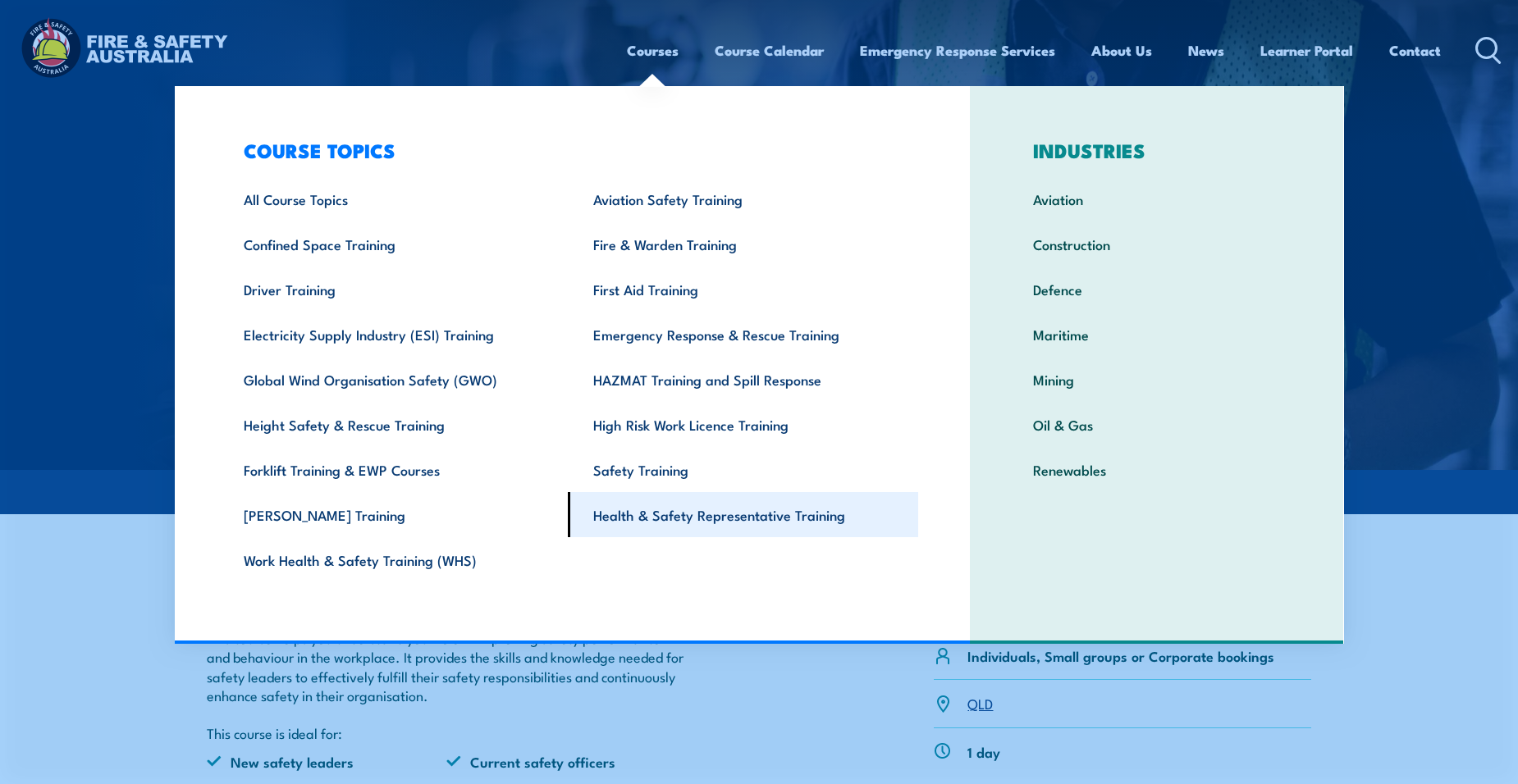
click at [652, 519] on link "Health & Safety Representative Training" at bounding box center [743, 515] width 350 height 45
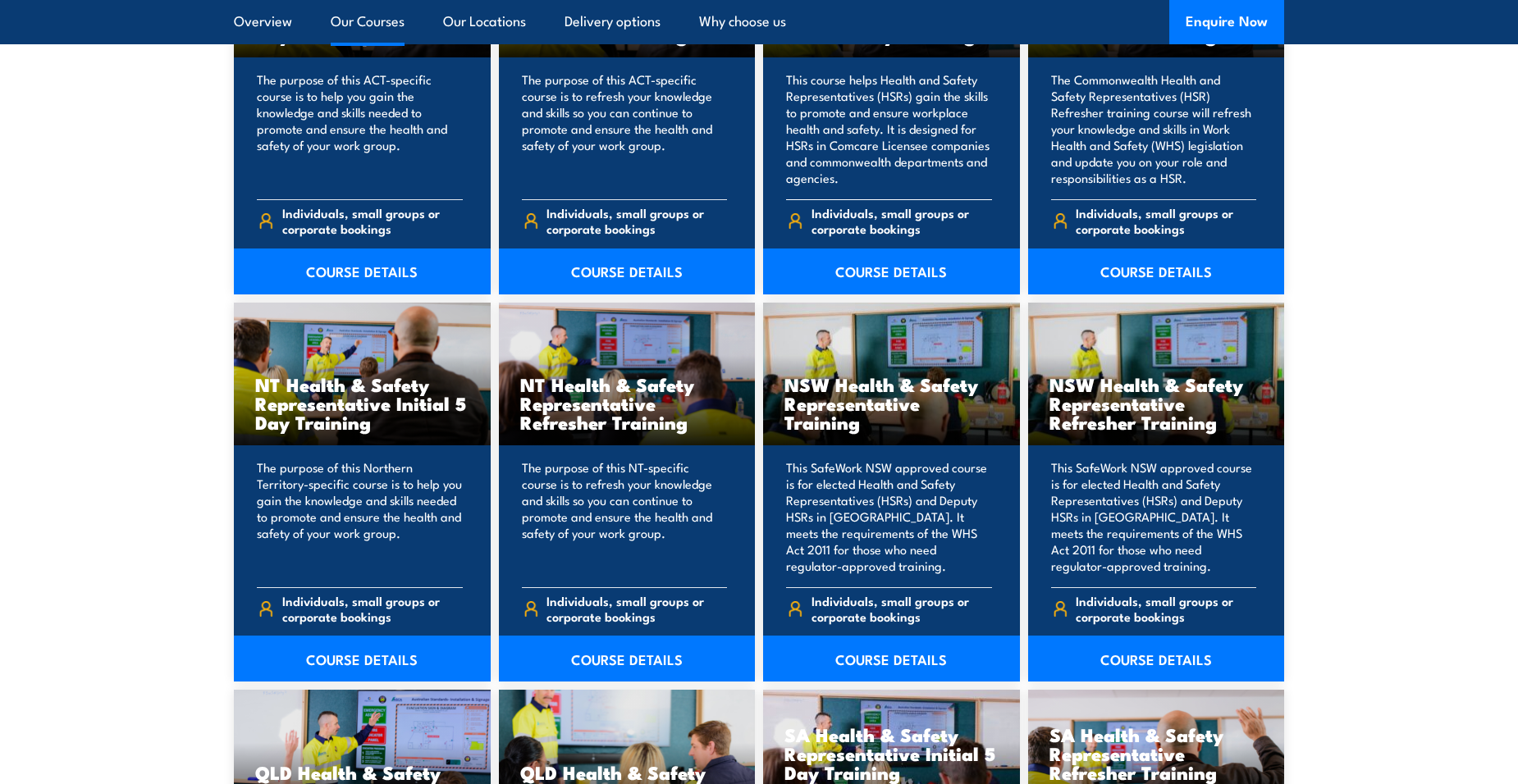
scroll to position [1230, 0]
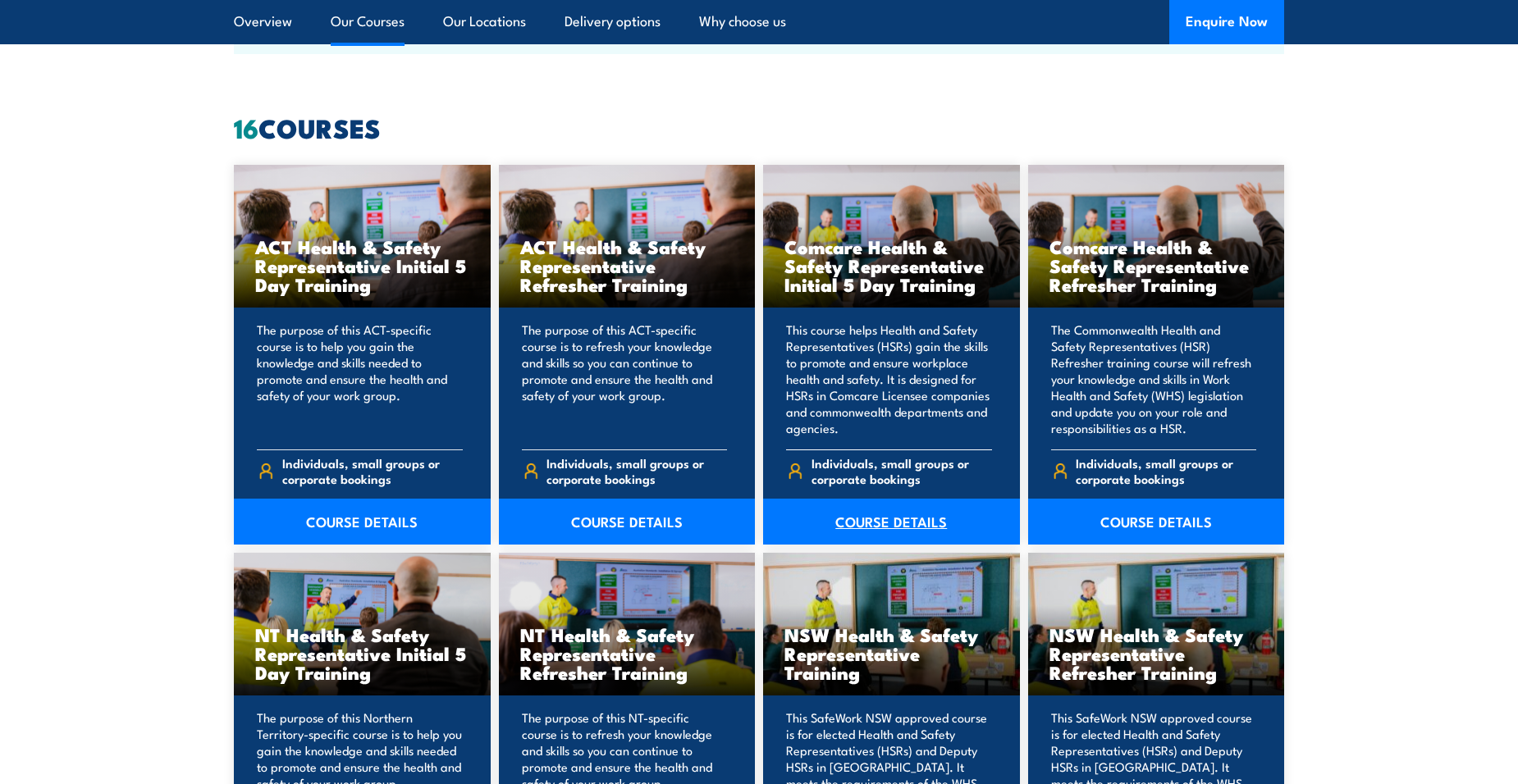
click at [866, 514] on link "COURSE DETAILS" at bounding box center [892, 522] width 256 height 46
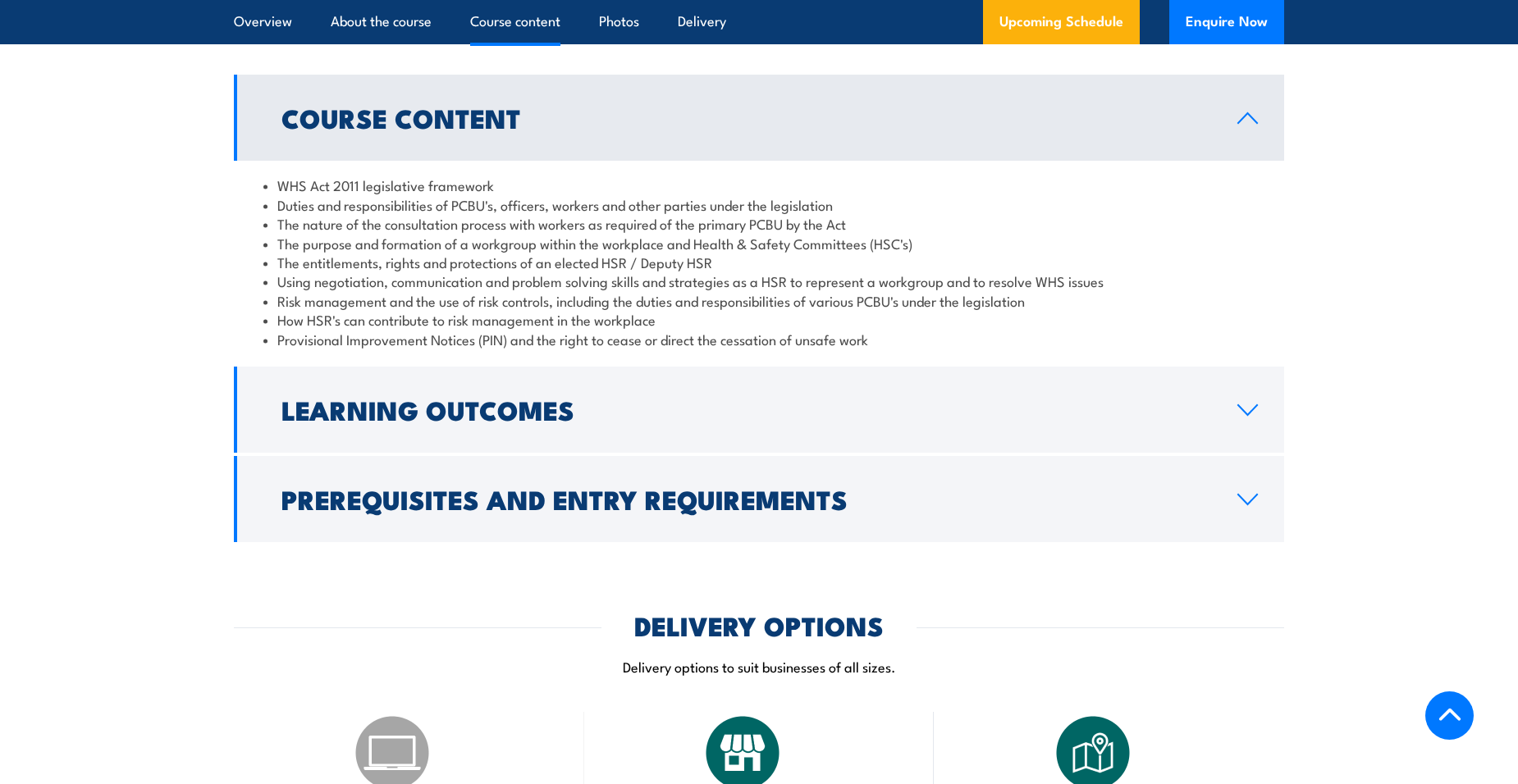
scroll to position [1558, 0]
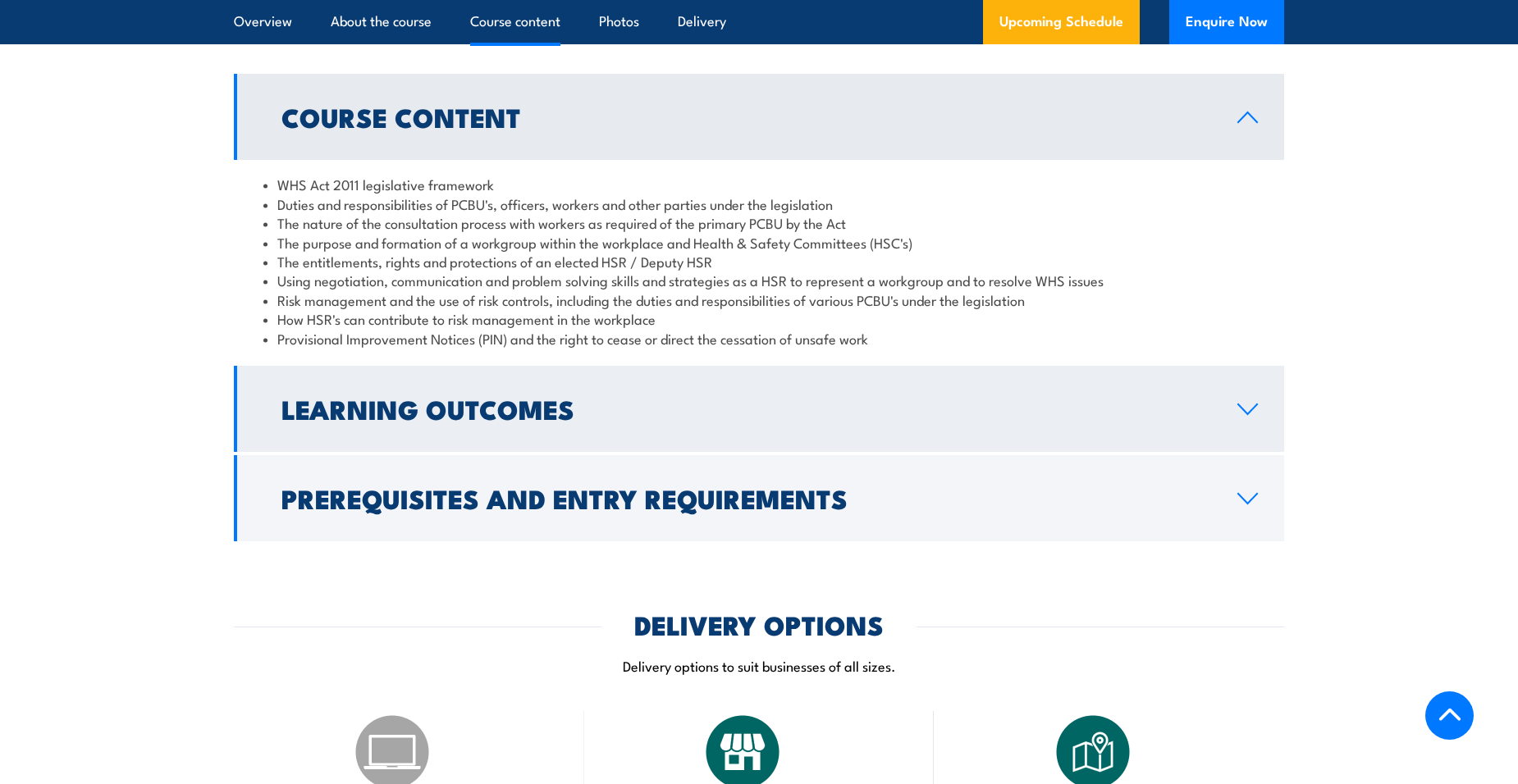
click at [1242, 409] on icon at bounding box center [1248, 409] width 19 height 10
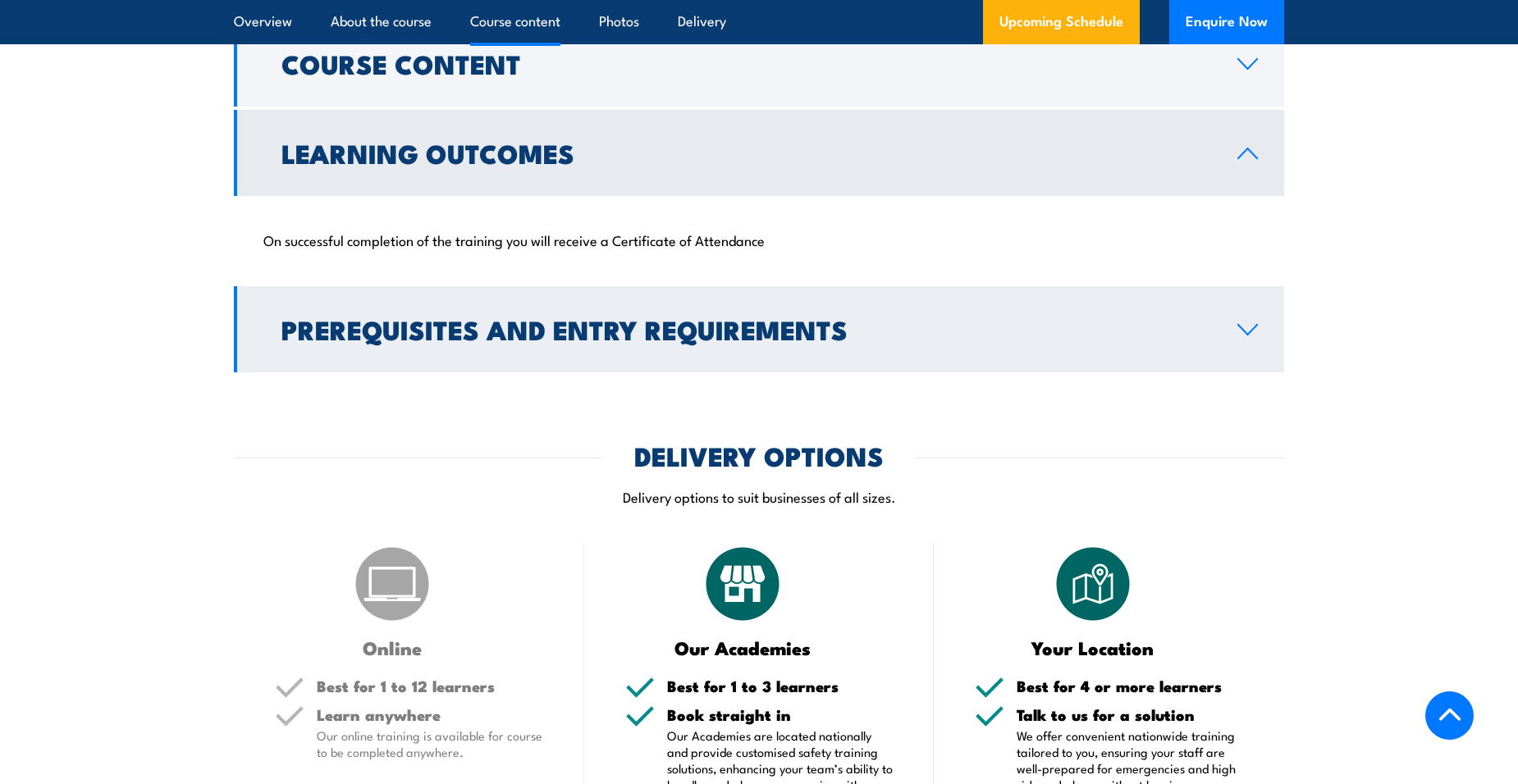
scroll to position [1641, 0]
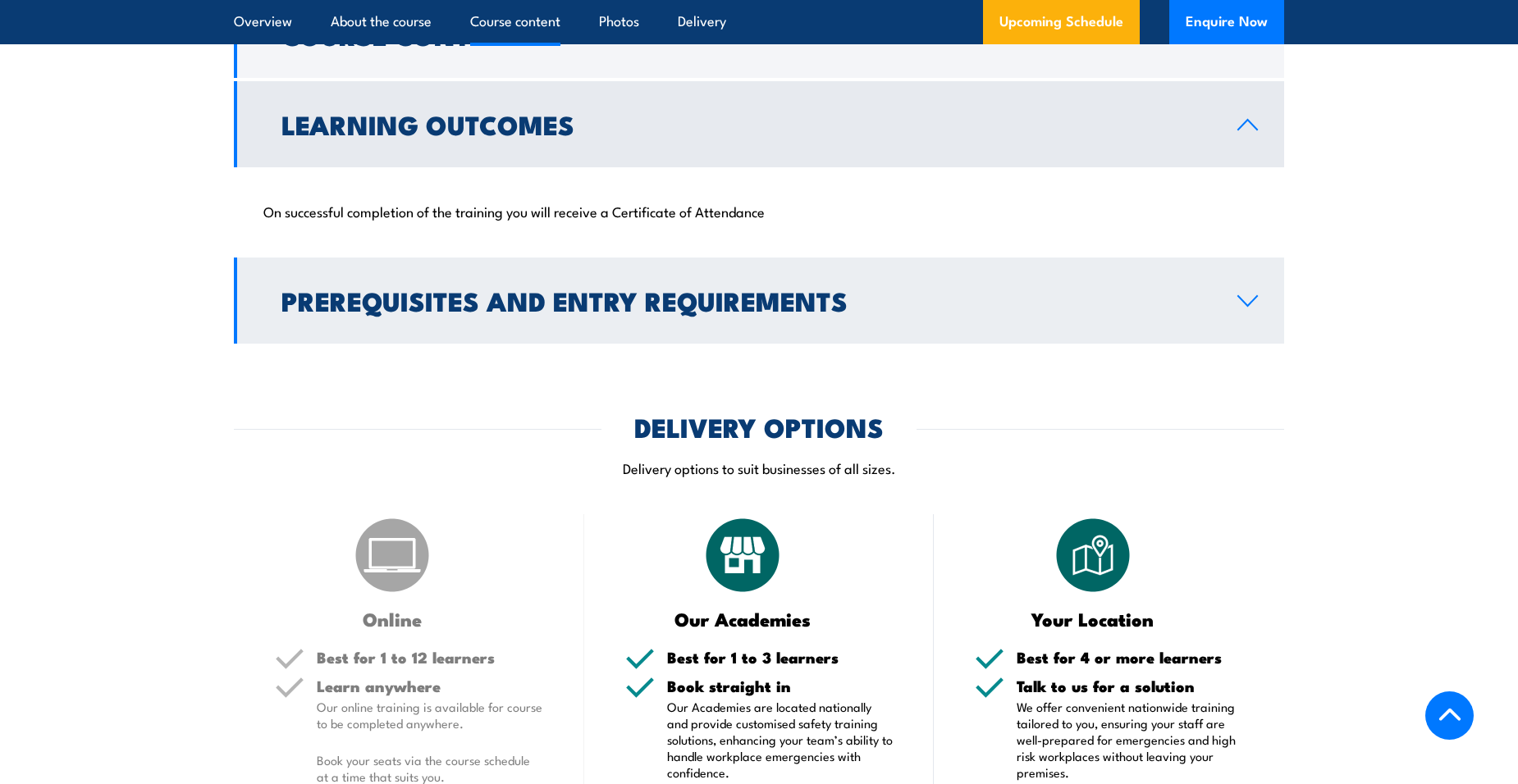
click at [1247, 296] on icon at bounding box center [1248, 301] width 23 height 13
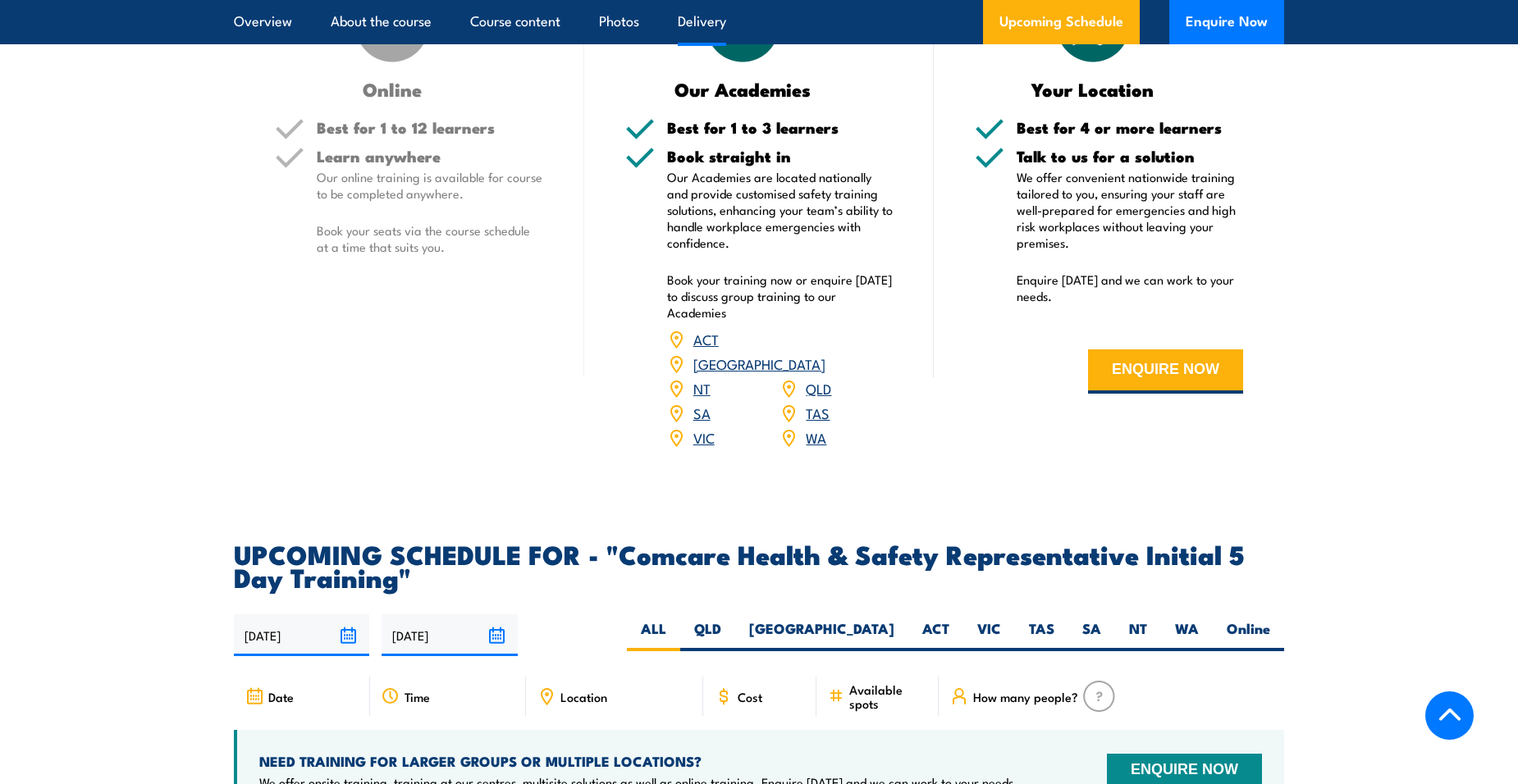
scroll to position [2625, 0]
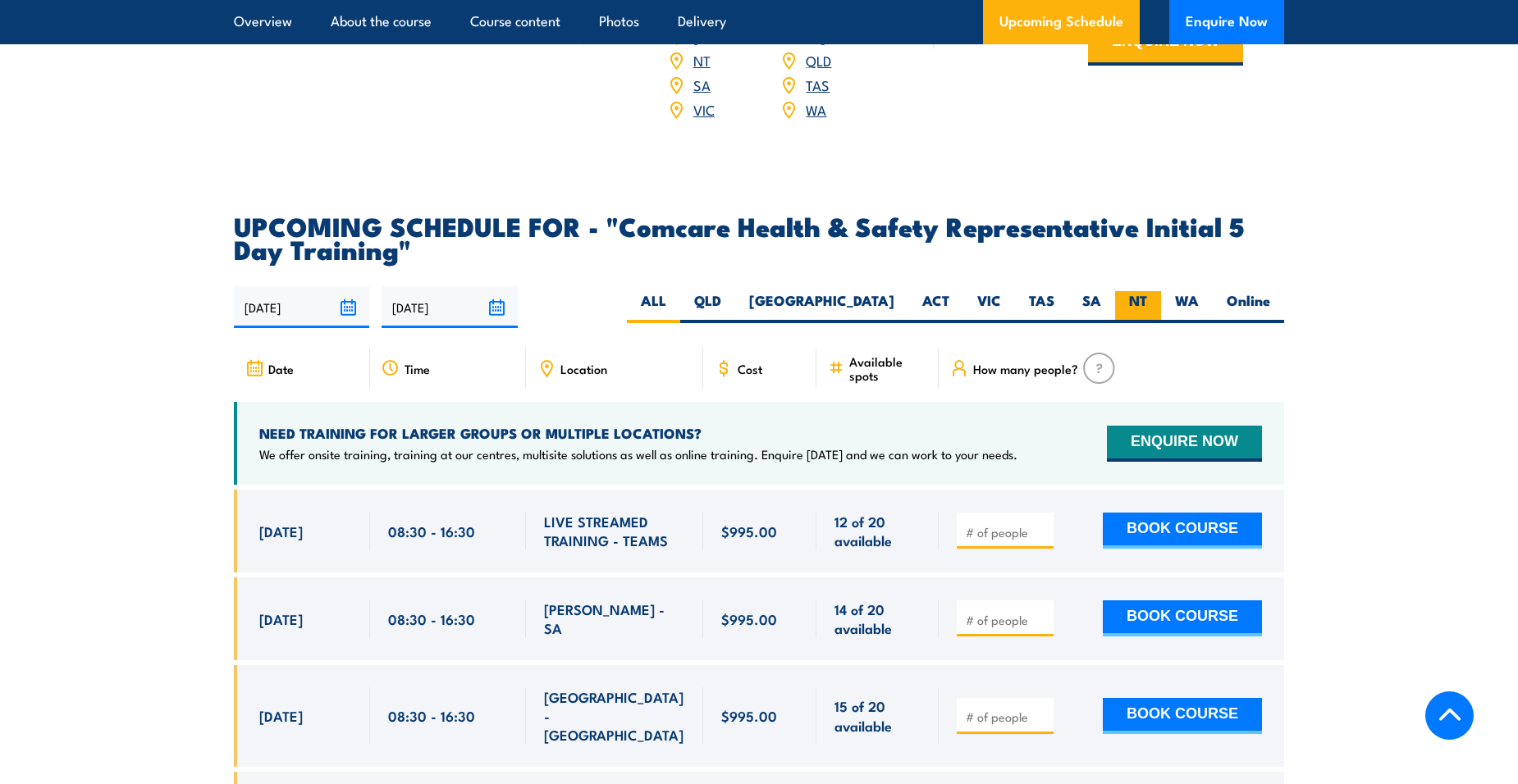
click at [1136, 291] on label "NT" at bounding box center [1138, 307] width 46 height 32
click at [1147, 291] on input "NT" at bounding box center [1152, 296] width 10 height 10
radio input "true"
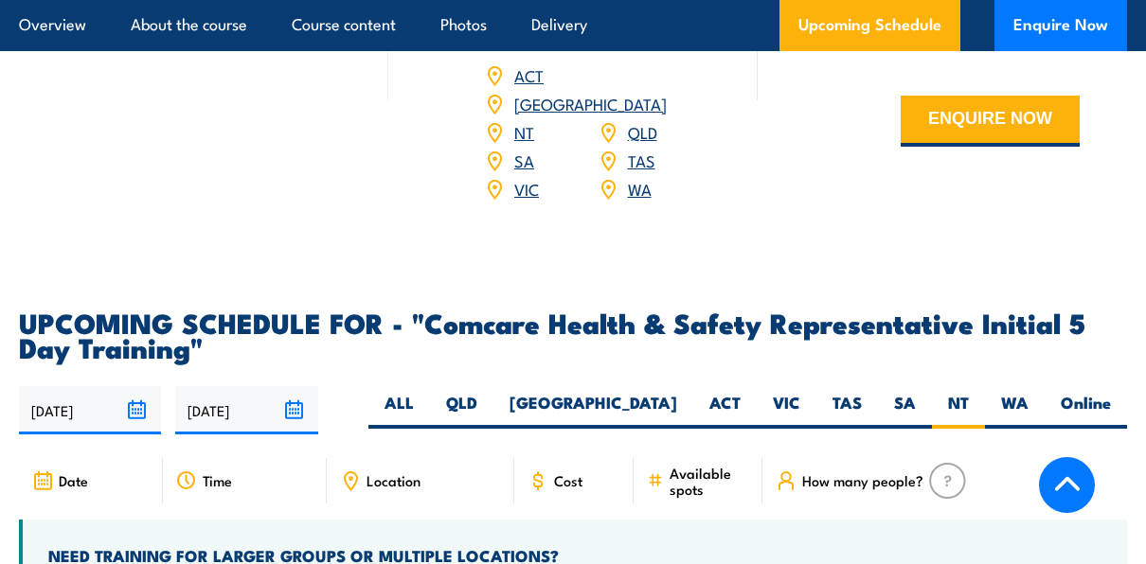
scroll to position [3120, 0]
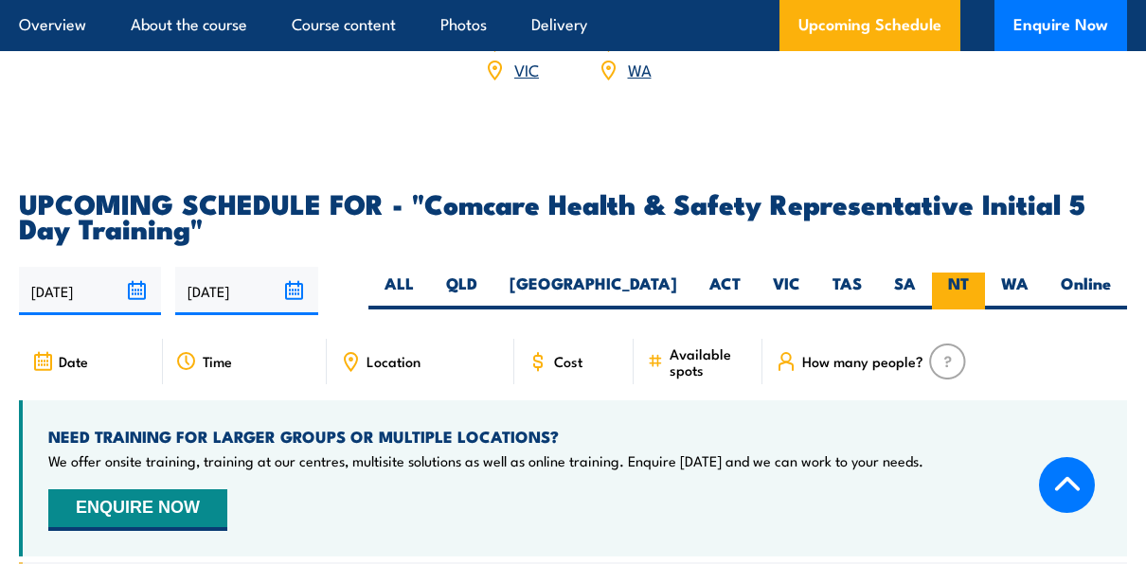
click at [955, 273] on label "NT" at bounding box center [958, 291] width 53 height 37
click at [969, 273] on input "NT" at bounding box center [975, 279] width 12 height 12
click at [493, 273] on label "QLD" at bounding box center [461, 291] width 63 height 37
click at [490, 273] on input "QLD" at bounding box center [483, 279] width 12 height 12
radio input "true"
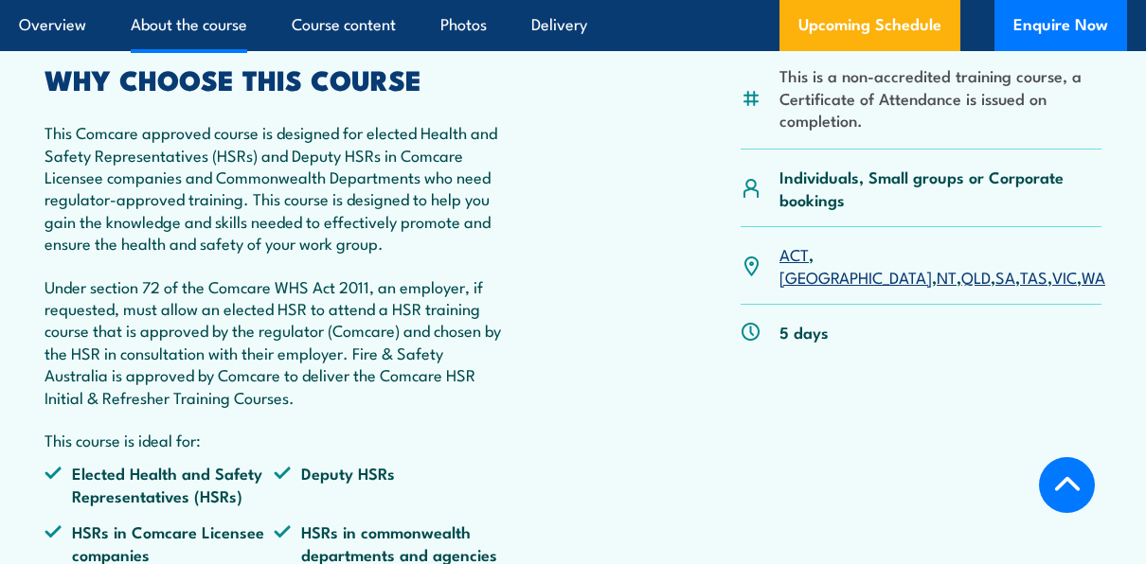
scroll to position [535, 0]
